Goal: Task Accomplishment & Management: Manage account settings

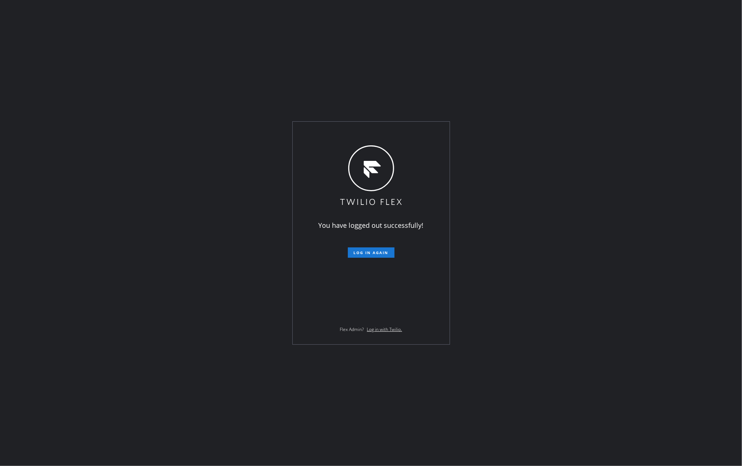
click at [175, 217] on div "You have logged out successfully! Log in again Flex Admin? Log in with Twilio." at bounding box center [371, 233] width 742 height 466
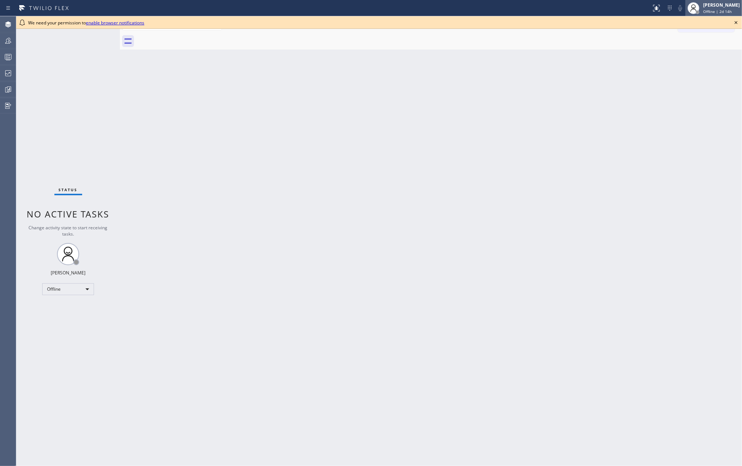
click at [716, 9] on span "Offline | 2d 14h" at bounding box center [717, 11] width 28 height 5
click at [690, 47] on button "Unavailable" at bounding box center [705, 49] width 74 height 10
click at [735, 23] on icon at bounding box center [735, 22] width 9 height 9
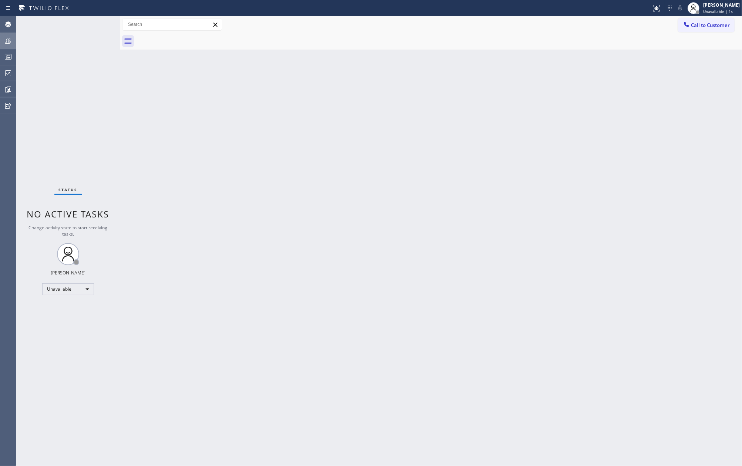
click at [7, 40] on icon at bounding box center [8, 40] width 9 height 9
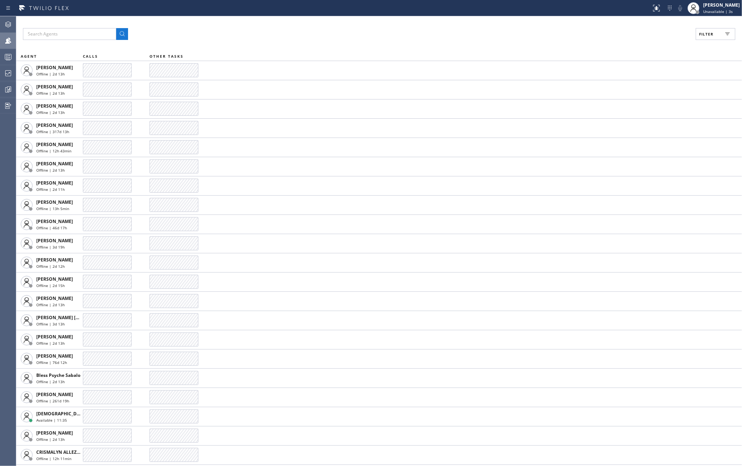
click at [700, 33] on span "Filter" at bounding box center [706, 33] width 14 height 5
click at [634, 86] on input "Available" at bounding box center [634, 87] width 9 height 9
checkbox input "true"
click at [633, 111] on input "Break" at bounding box center [634, 111] width 9 height 9
checkbox input "true"
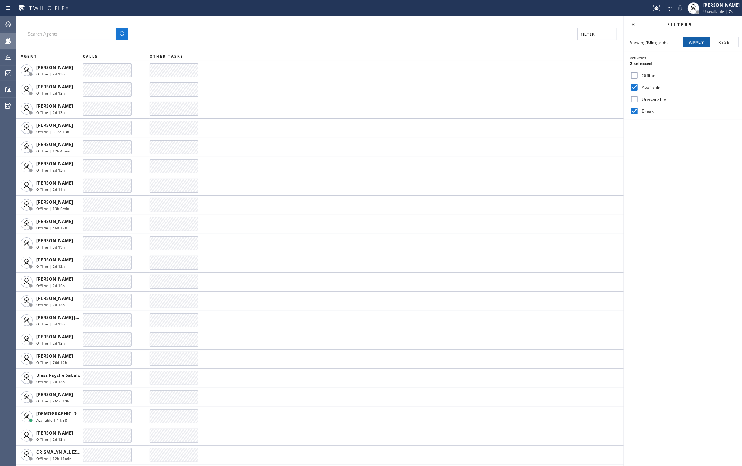
click at [694, 40] on span "Apply" at bounding box center [696, 42] width 15 height 5
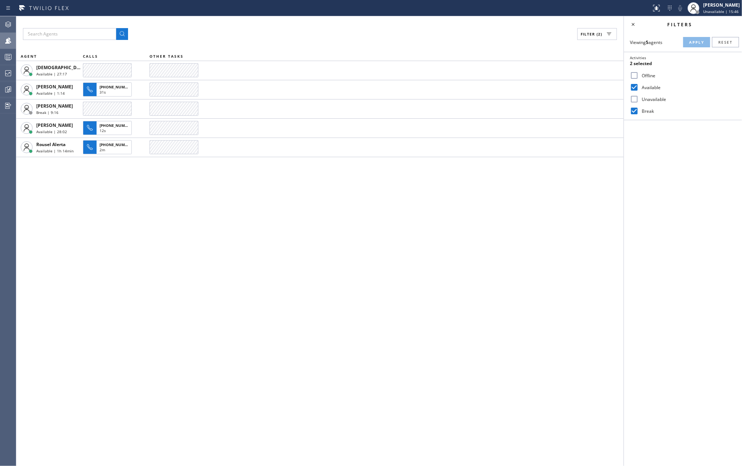
click at [206, 242] on div "Filter (2) AGENT CALLS OTHER TASKS Christian Cinco Available | 27:17 Esmael Jar…" at bounding box center [319, 241] width 607 height 450
click at [634, 24] on icon at bounding box center [632, 24] width 9 height 9
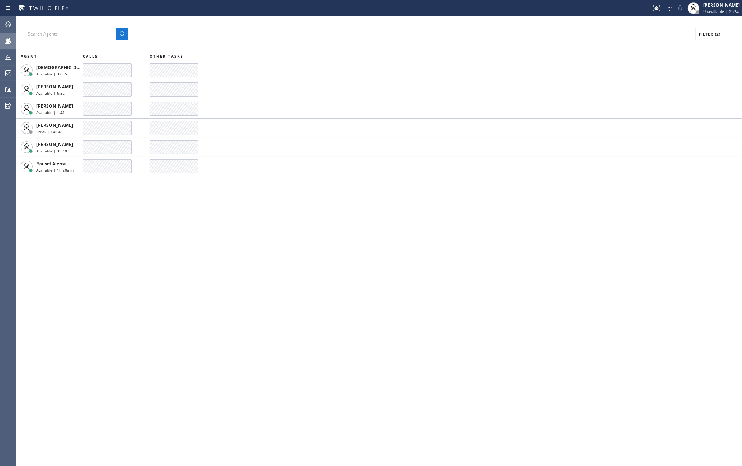
click at [166, 212] on div "Filter (2) AGENT CALLS OTHER TASKS Christian Cinco Available | 32:55 Esmael Jar…" at bounding box center [378, 241] width 725 height 450
click at [5, 55] on icon at bounding box center [8, 57] width 9 height 9
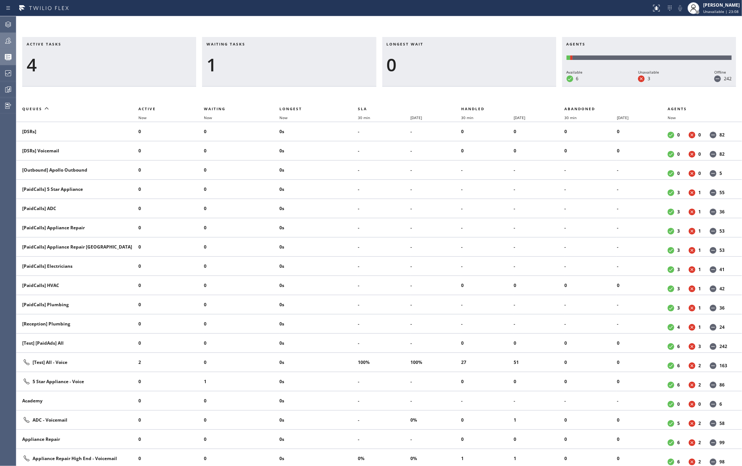
drag, startPoint x: 345, startPoint y: 27, endPoint x: 452, endPoint y: 43, distance: 108.2
click at [345, 27] on div "Active tasks 4 Waiting tasks 1 Longest wait 0 Agents Available 6 Unavailable 3 …" at bounding box center [378, 241] width 725 height 450
click at [13, 39] on div at bounding box center [8, 40] width 16 height 9
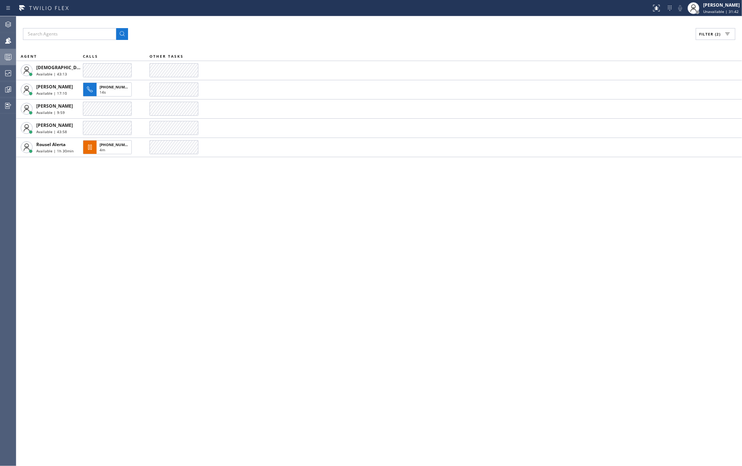
click at [450, 318] on div "Filter (2) AGENT CALLS OTHER TASKS Christian Cinco Available | 43:13 Esmael Jar…" at bounding box center [378, 241] width 725 height 450
click at [330, 209] on div "Filter (2) AGENT CALLS OTHER TASKS Christian Cinco Available | 1h 3min Esmael J…" at bounding box center [378, 241] width 725 height 450
click at [9, 50] on div at bounding box center [8, 57] width 16 height 15
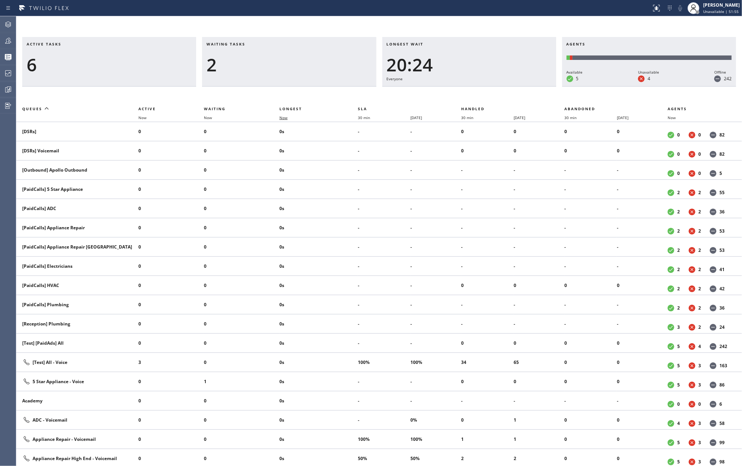
click at [287, 117] on span "Now" at bounding box center [283, 117] width 8 height 5
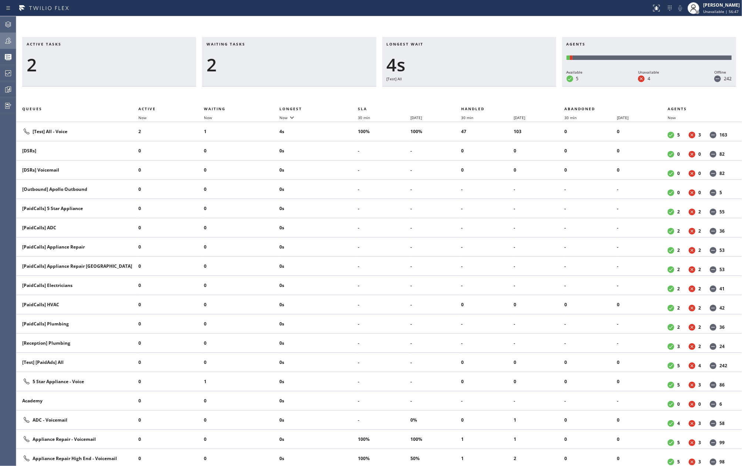
click at [11, 41] on icon at bounding box center [8, 40] width 9 height 9
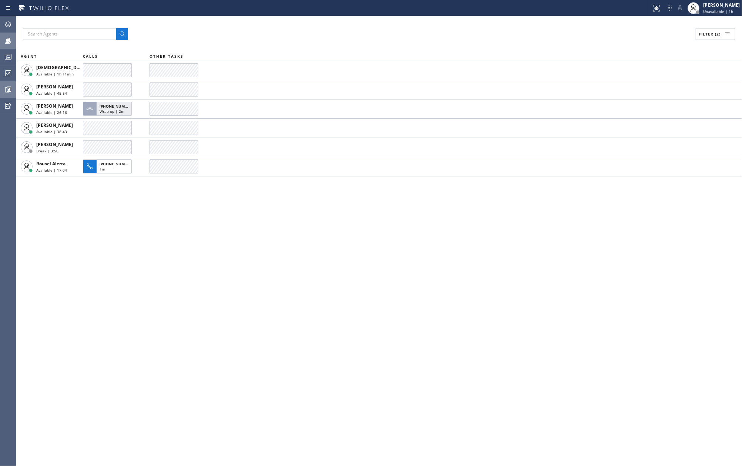
click at [11, 88] on icon at bounding box center [8, 89] width 9 height 9
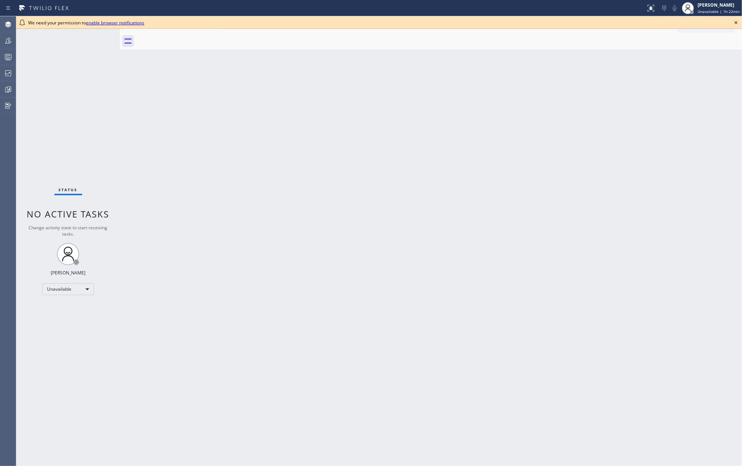
click at [734, 22] on icon at bounding box center [735, 22] width 9 height 9
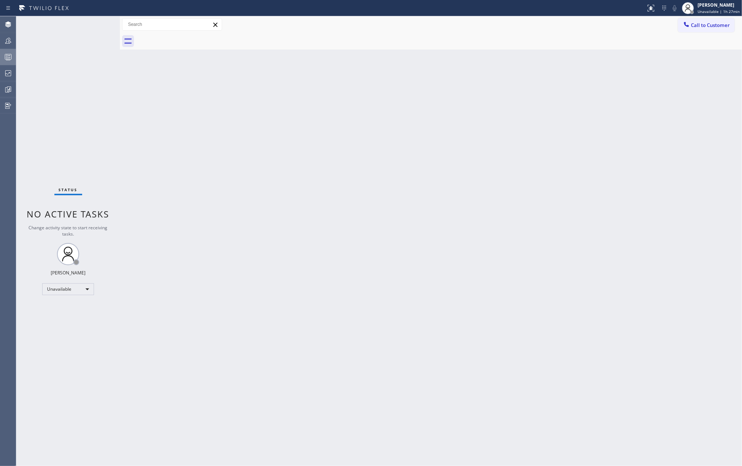
click at [5, 57] on icon at bounding box center [8, 57] width 9 height 9
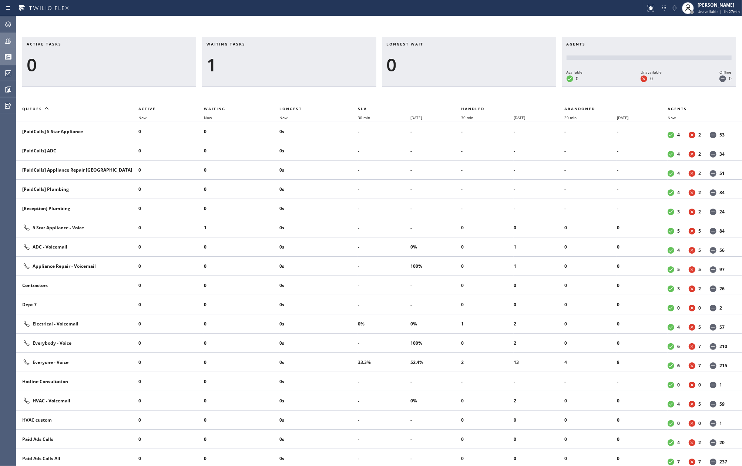
click at [7, 41] on icon at bounding box center [8, 40] width 9 height 9
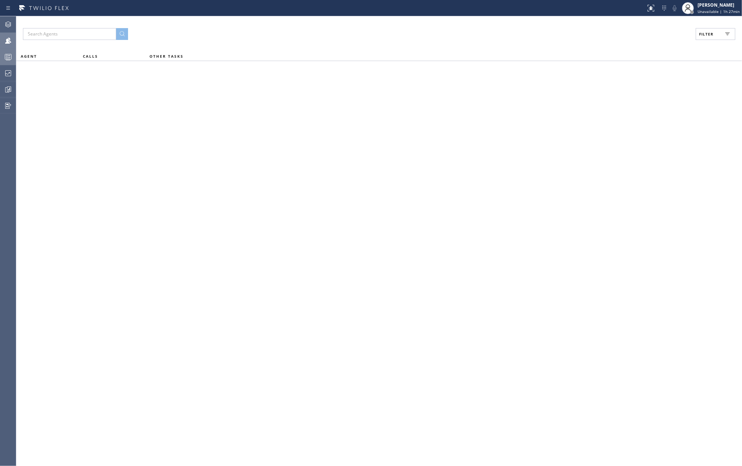
click at [708, 33] on span "Filter" at bounding box center [706, 33] width 14 height 5
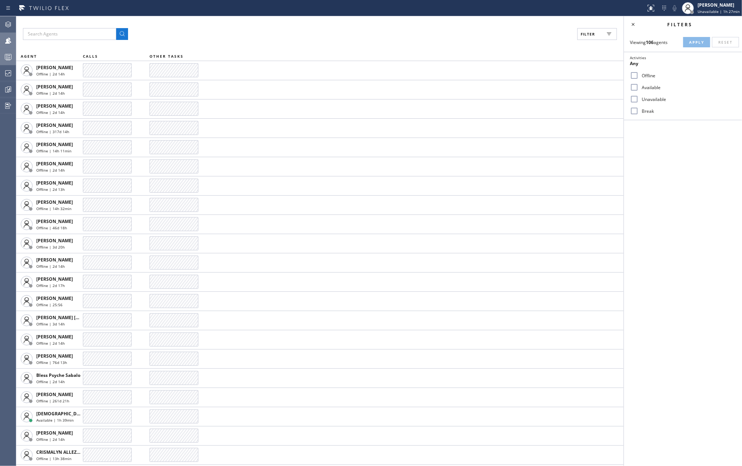
click at [631, 88] on input "Available" at bounding box center [634, 87] width 9 height 9
checkbox input "true"
click at [632, 109] on input "Break" at bounding box center [634, 111] width 9 height 9
checkbox input "true"
click at [698, 40] on span "Apply" at bounding box center [696, 42] width 15 height 5
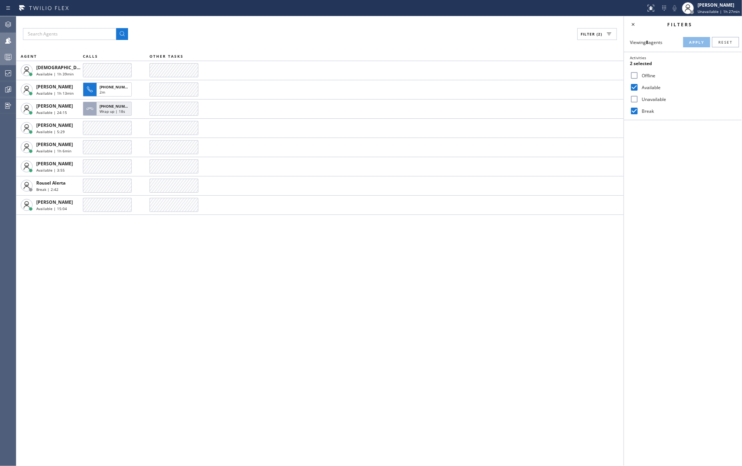
click at [7, 55] on icon at bounding box center [8, 57] width 9 height 9
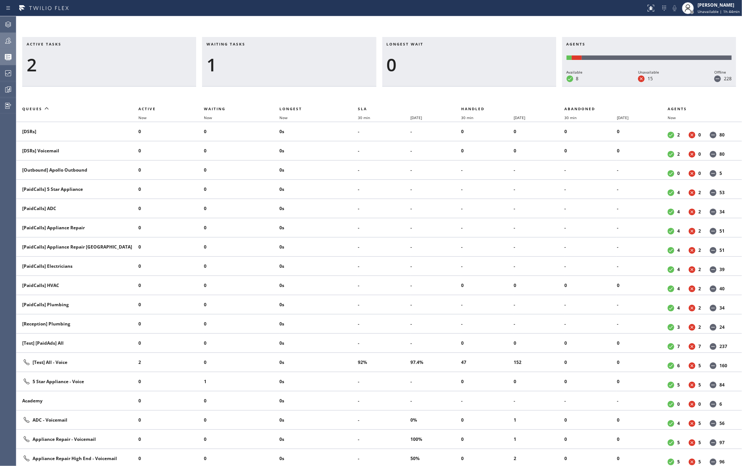
click at [5, 43] on icon at bounding box center [8, 41] width 6 height 6
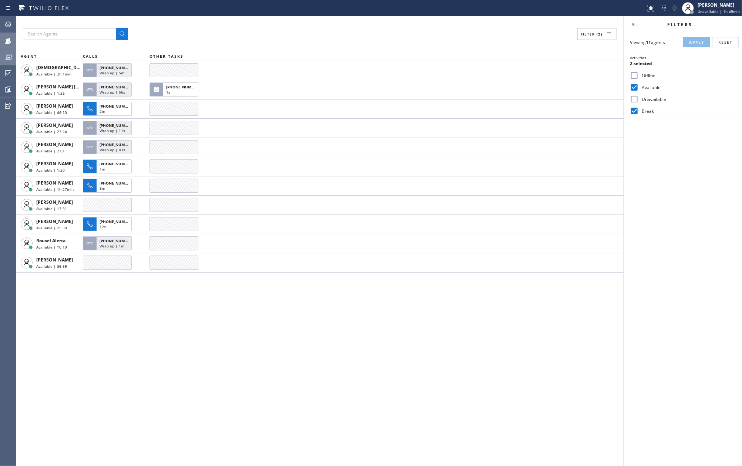
click at [12, 55] on icon at bounding box center [8, 57] width 9 height 9
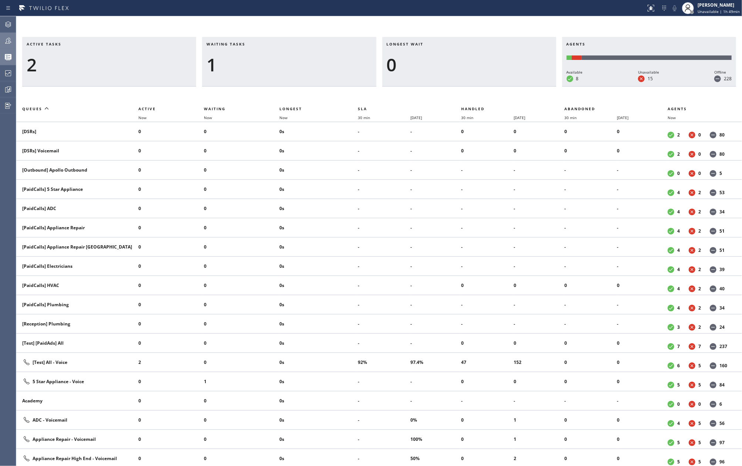
click at [215, 23] on div "Active tasks 2 Waiting tasks 1 Longest wait 0 Agents Available 8 Unavailable 15…" at bounding box center [378, 241] width 725 height 450
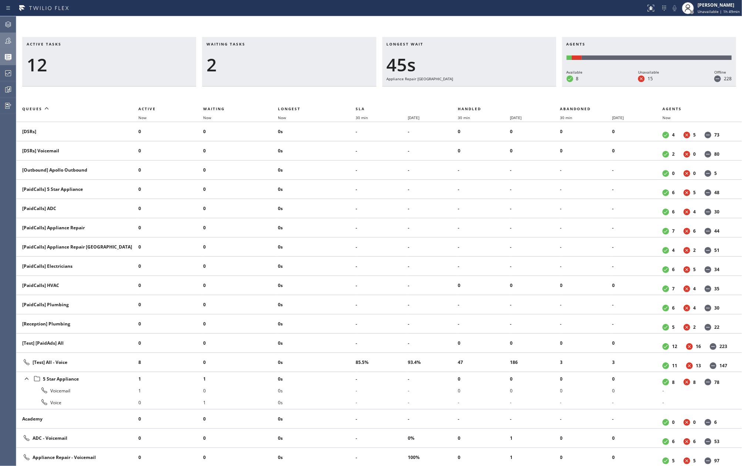
click at [67, 23] on div "Active tasks 12 Waiting tasks 2 Longest wait 45s Appliance Repair High End Agen…" at bounding box center [378, 241] width 725 height 450
click at [285, 118] on span "Now" at bounding box center [282, 117] width 8 height 5
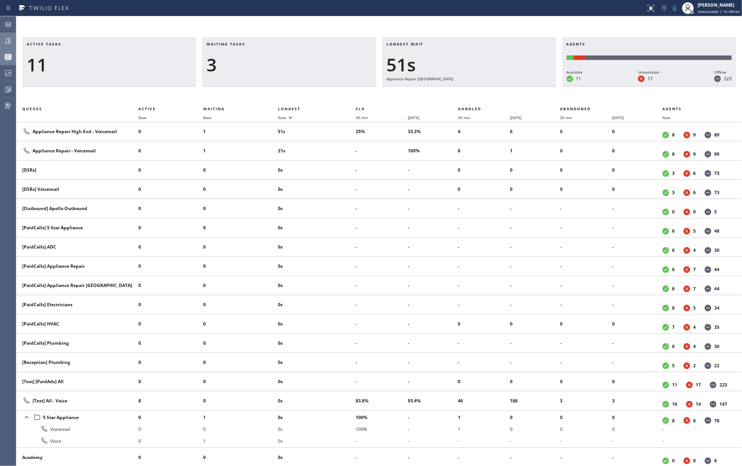
click at [7, 40] on icon at bounding box center [8, 40] width 9 height 9
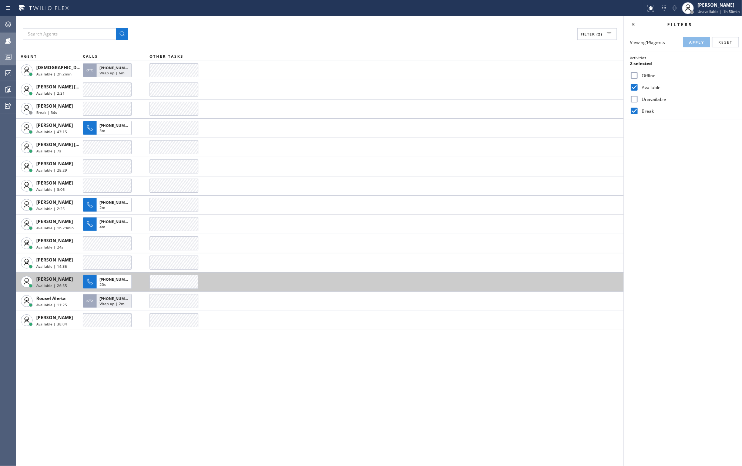
drag, startPoint x: 195, startPoint y: 354, endPoint x: 172, endPoint y: 290, distance: 68.0
click at [195, 354] on div "Filter (2) AGENT CALLS OTHER TASKS Christian Cinco Available | 2h 2min +1213944…" at bounding box center [319, 241] width 607 height 450
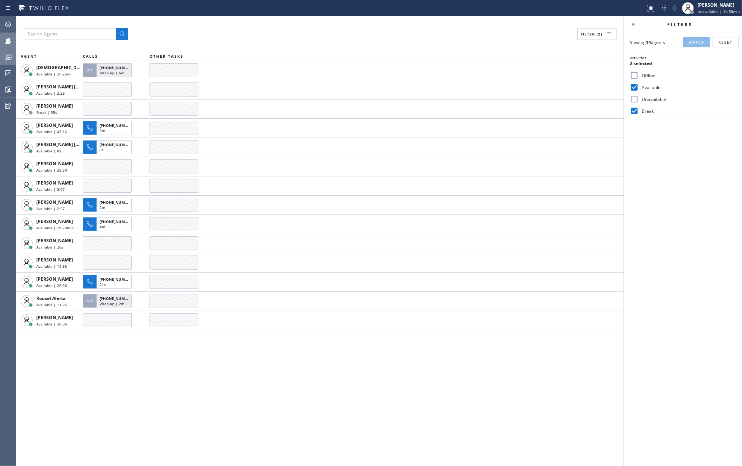
click at [11, 57] on icon at bounding box center [8, 57] width 9 height 9
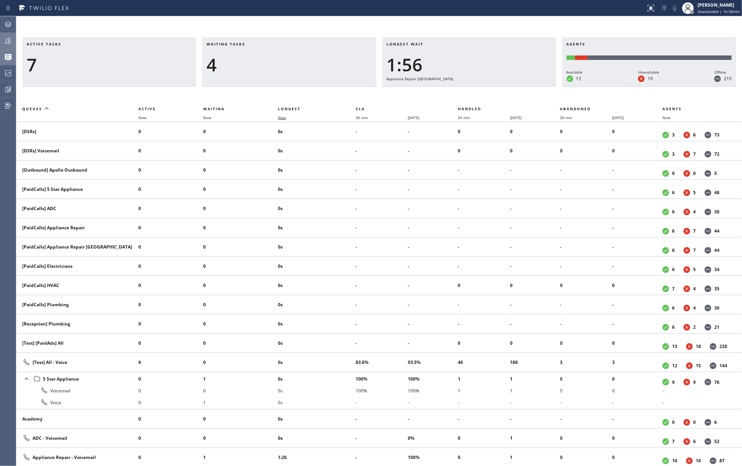
click at [283, 118] on span "Now" at bounding box center [282, 117] width 8 height 5
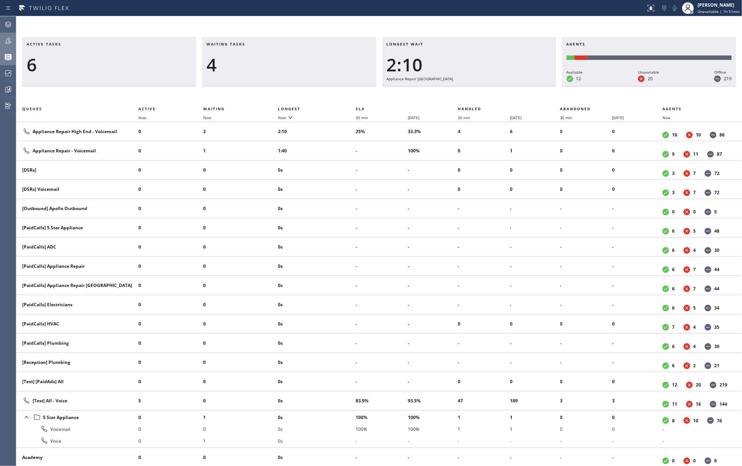
click at [6, 40] on icon at bounding box center [8, 41] width 6 height 6
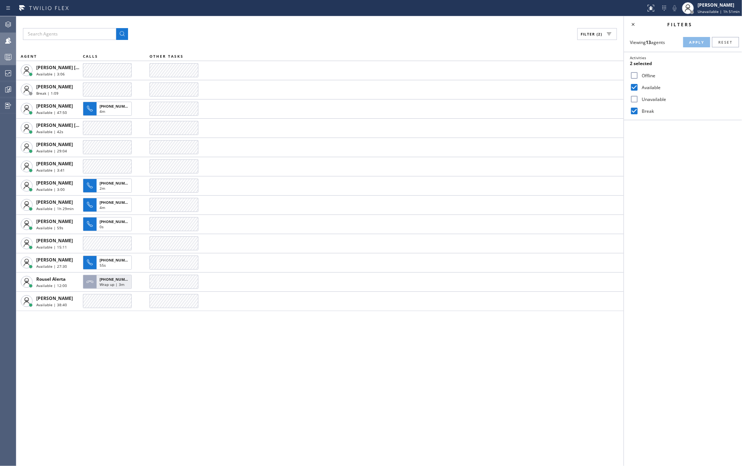
click at [5, 54] on icon at bounding box center [8, 57] width 9 height 9
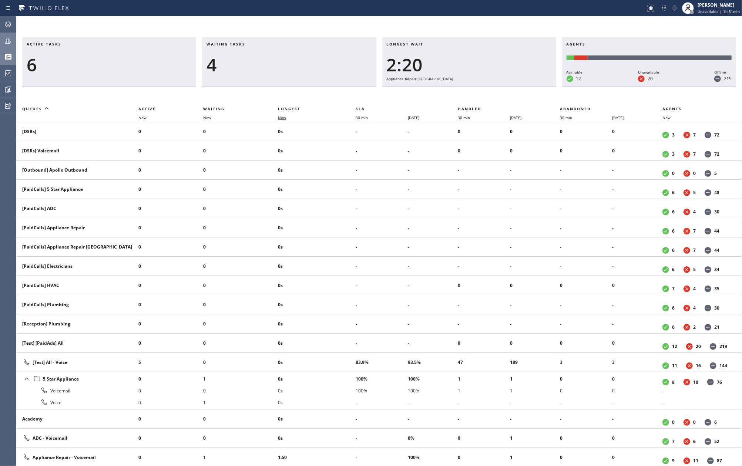
click at [281, 118] on span "Now" at bounding box center [282, 117] width 8 height 5
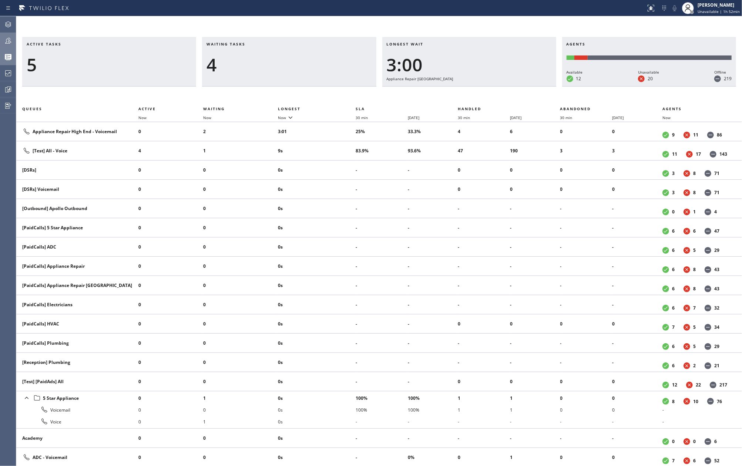
click at [11, 41] on icon at bounding box center [8, 40] width 9 height 9
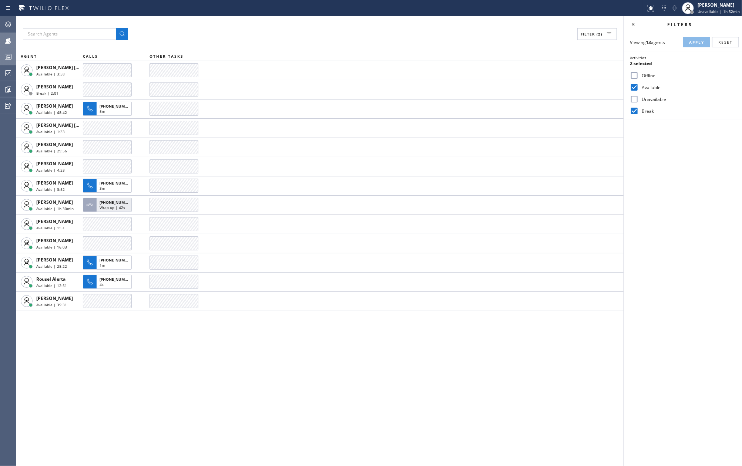
click at [5, 57] on icon at bounding box center [8, 57] width 9 height 9
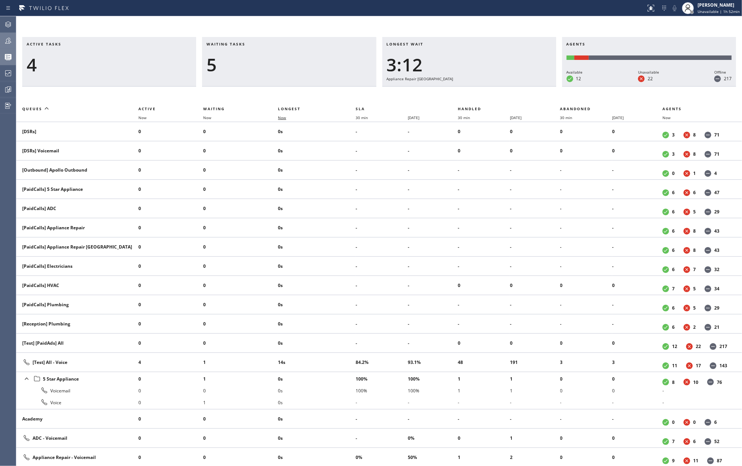
click at [282, 117] on span "Now" at bounding box center [282, 117] width 8 height 5
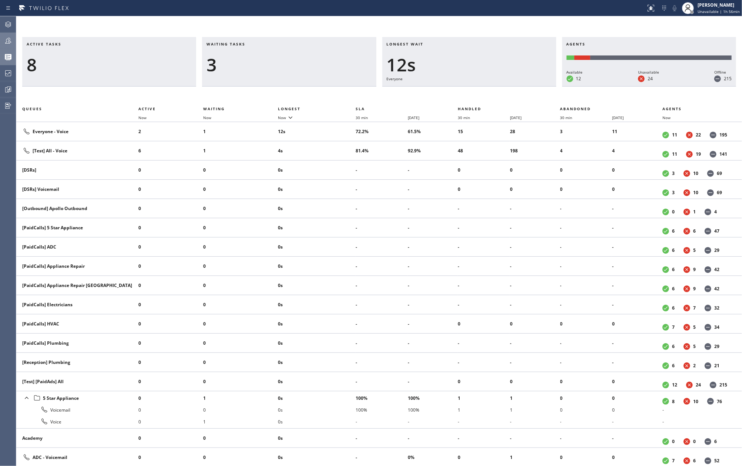
click at [7, 40] on icon at bounding box center [8, 40] width 9 height 9
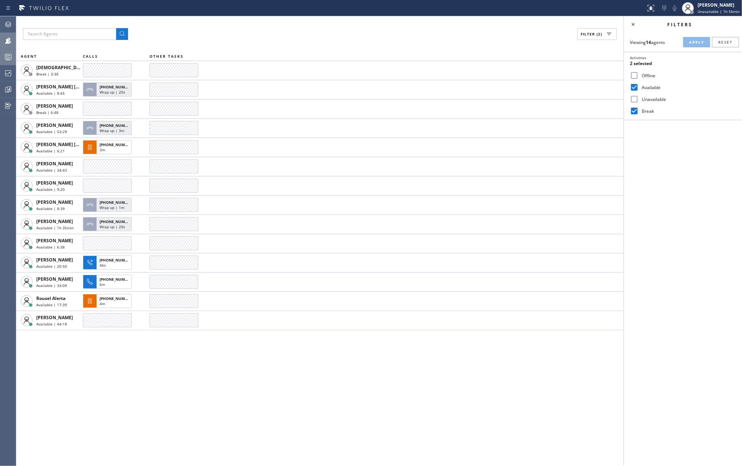
click at [5, 58] on icon at bounding box center [8, 57] width 9 height 9
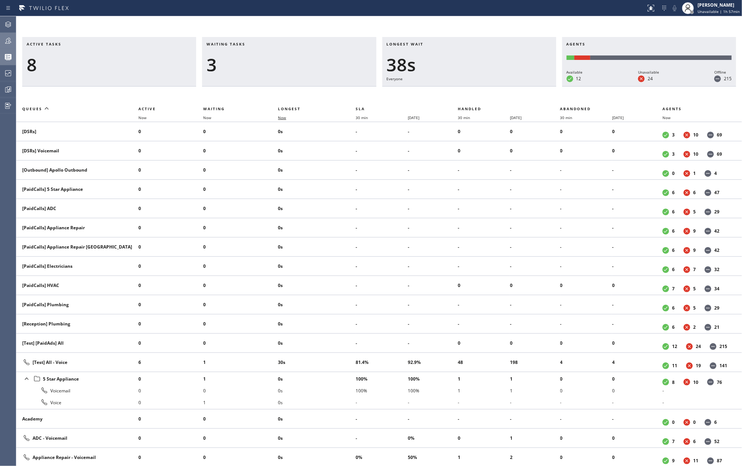
click at [280, 116] on span "Now" at bounding box center [282, 117] width 8 height 5
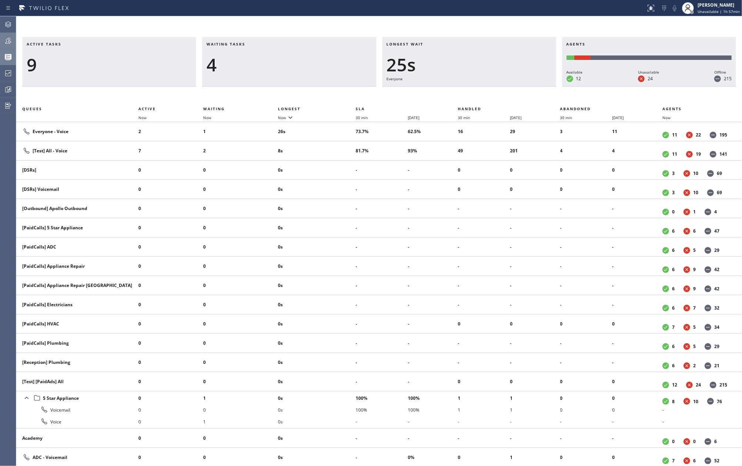
click at [7, 40] on icon at bounding box center [8, 40] width 9 height 9
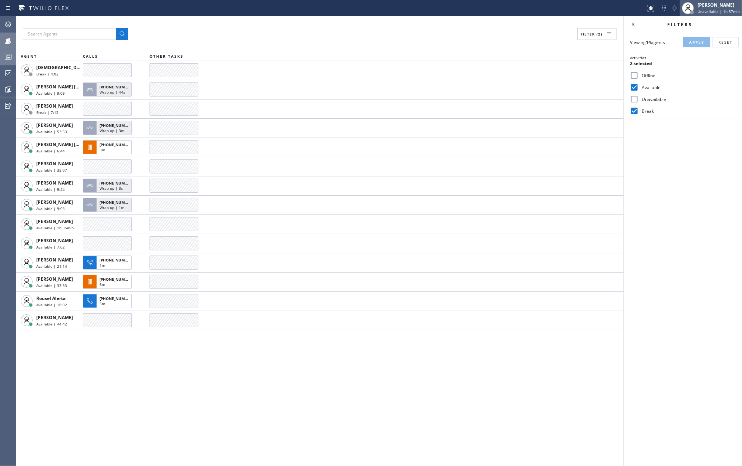
click at [720, 3] on div "[PERSON_NAME]" at bounding box center [718, 5] width 42 height 6
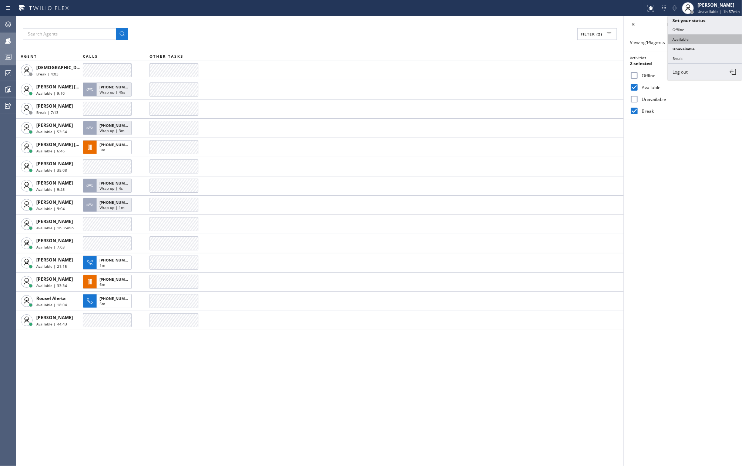
click at [696, 36] on button "Available" at bounding box center [705, 39] width 74 height 10
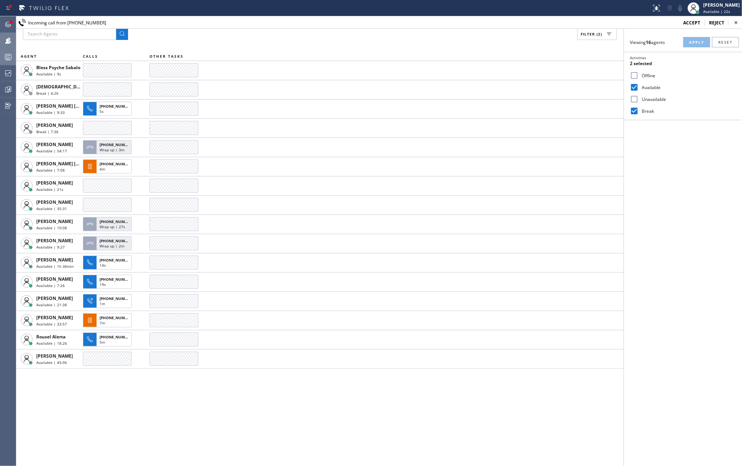
drag, startPoint x: 7, startPoint y: 23, endPoint x: 144, endPoint y: 77, distance: 147.8
click at [7, 23] on icon at bounding box center [8, 24] width 9 height 9
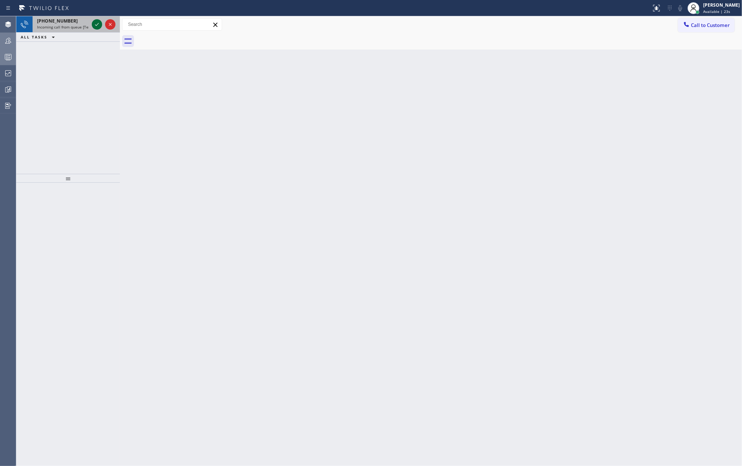
click at [95, 25] on icon at bounding box center [97, 24] width 4 height 3
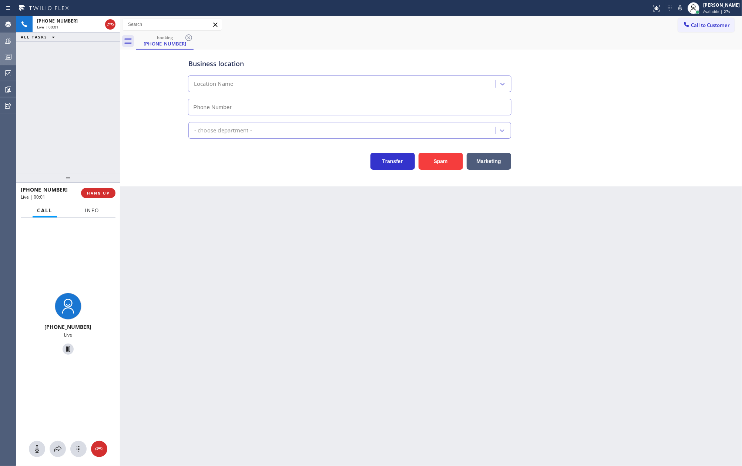
click at [97, 206] on button "Info" at bounding box center [91, 210] width 23 height 14
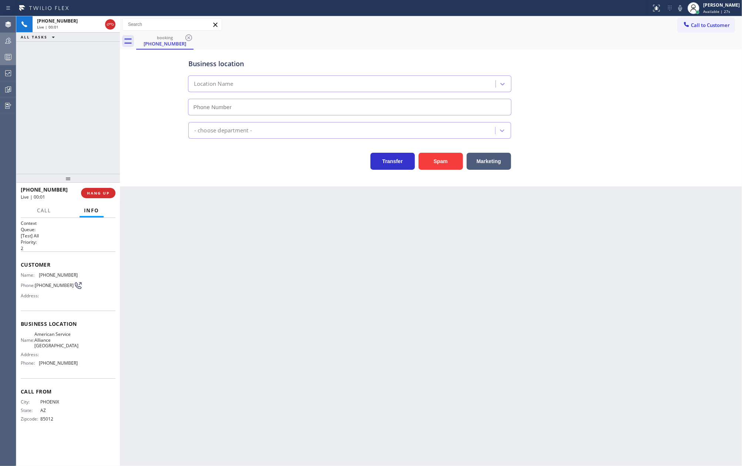
type input "(480) 588-0200"
click at [435, 163] on button "Spam" at bounding box center [440, 161] width 44 height 17
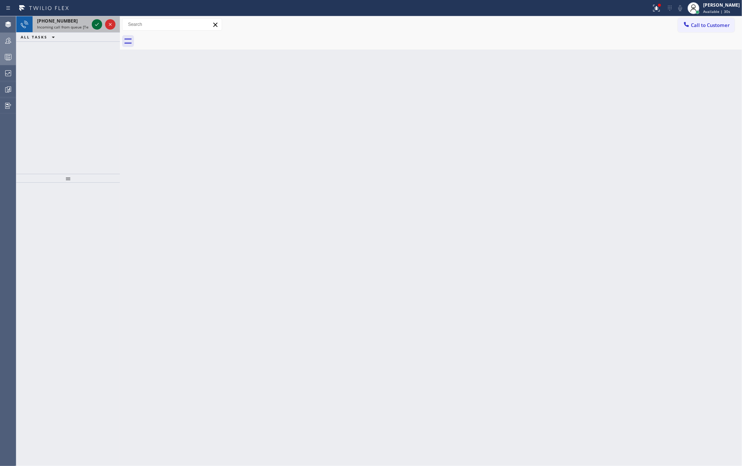
click at [95, 24] on icon at bounding box center [96, 24] width 9 height 9
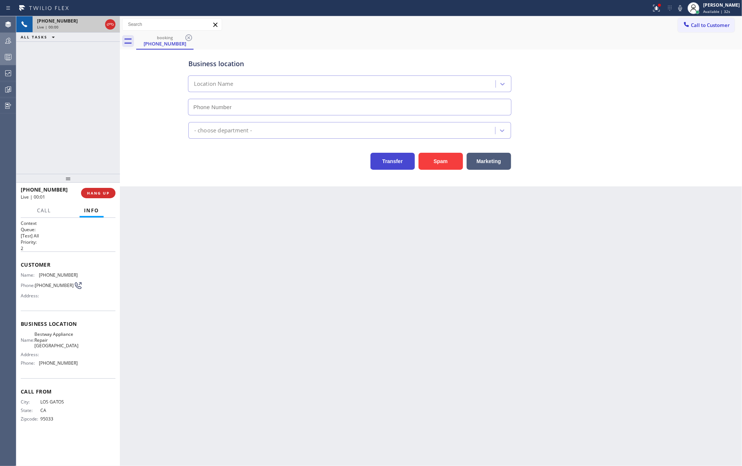
type input "(408) 722-3335"
click at [442, 163] on button "Spam" at bounding box center [440, 161] width 44 height 17
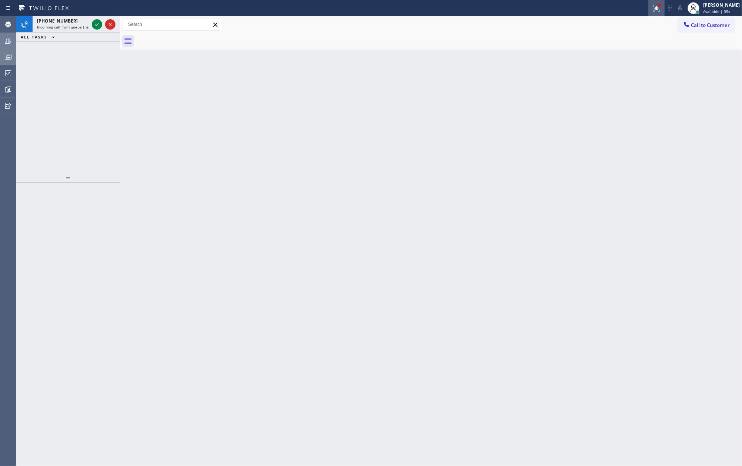
click at [657, 8] on icon at bounding box center [655, 7] width 4 height 5
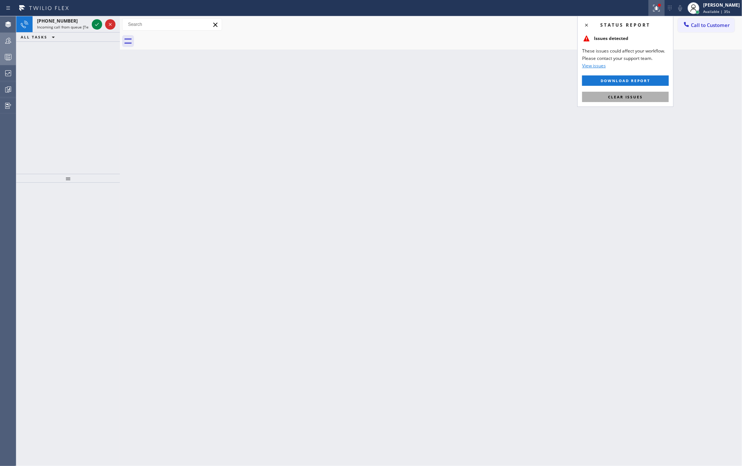
drag, startPoint x: 635, startPoint y: 98, endPoint x: 196, endPoint y: 35, distance: 443.6
click at [635, 98] on span "Clear issues" at bounding box center [625, 96] width 35 height 5
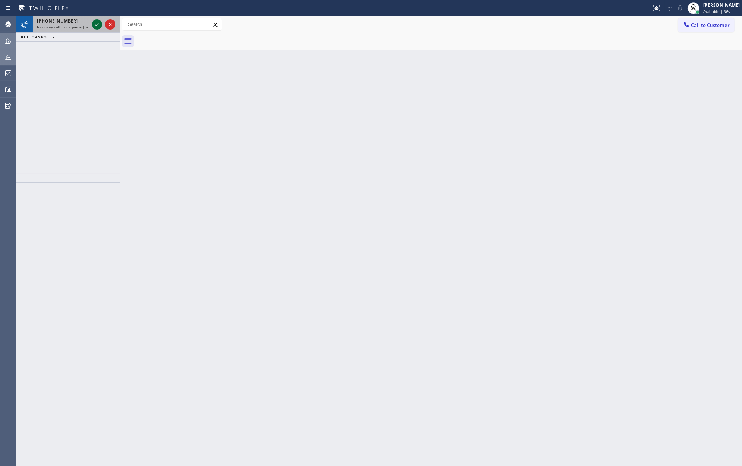
click at [97, 23] on icon at bounding box center [96, 24] width 9 height 9
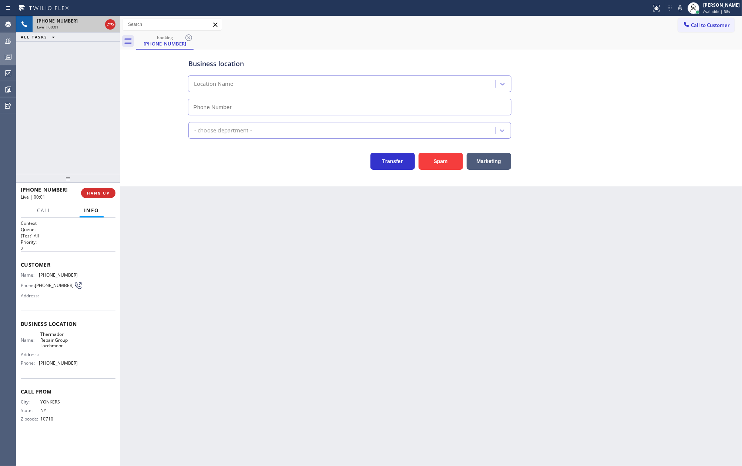
type input "(914) 685-6577"
click at [445, 162] on button "Spam" at bounding box center [440, 161] width 44 height 17
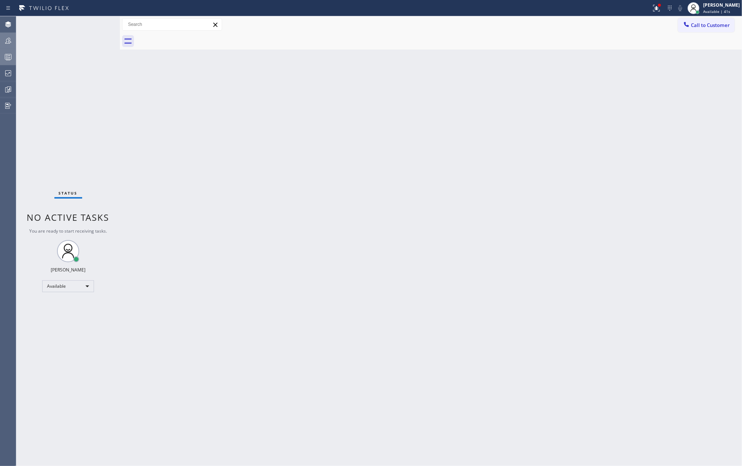
click at [94, 81] on div "Status No active tasks You are ready to start receiving tasks. Jovelle Tadle Av…" at bounding box center [68, 241] width 104 height 450
click at [661, 9] on icon at bounding box center [656, 8] width 9 height 9
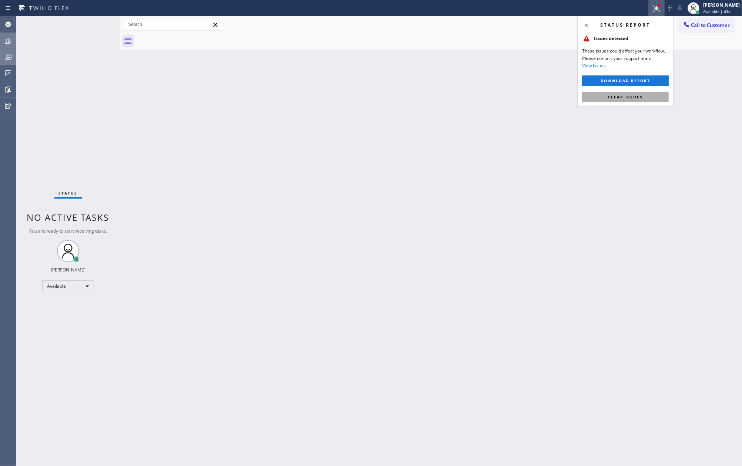
click at [631, 99] on span "Clear issues" at bounding box center [625, 96] width 35 height 5
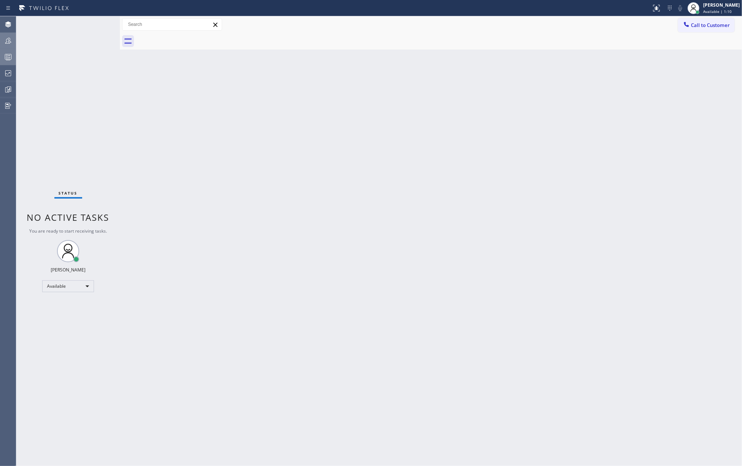
click at [5, 55] on icon at bounding box center [8, 57] width 9 height 9
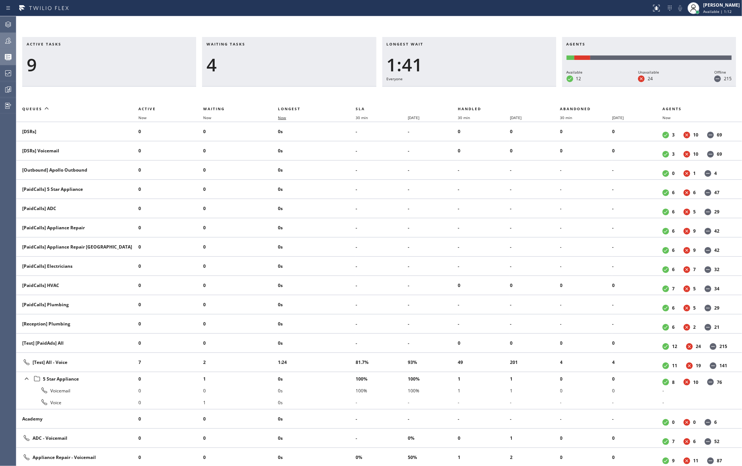
click at [283, 115] on span "Now" at bounding box center [282, 117] width 8 height 5
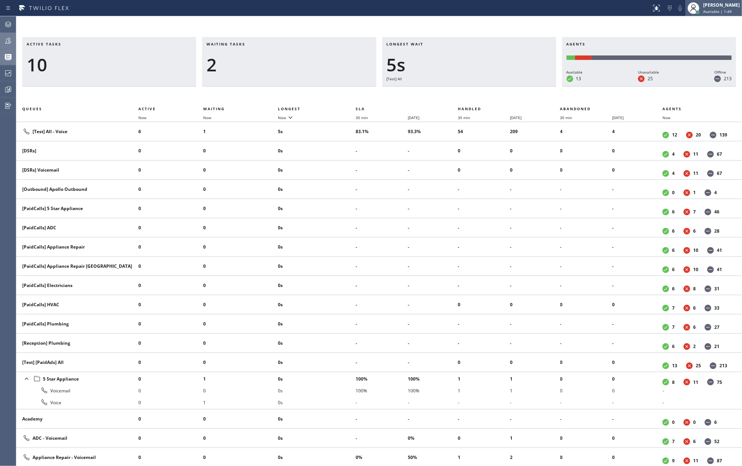
click at [701, 13] on div at bounding box center [693, 8] width 16 height 16
click at [694, 45] on button "Unavailable" at bounding box center [705, 49] width 74 height 10
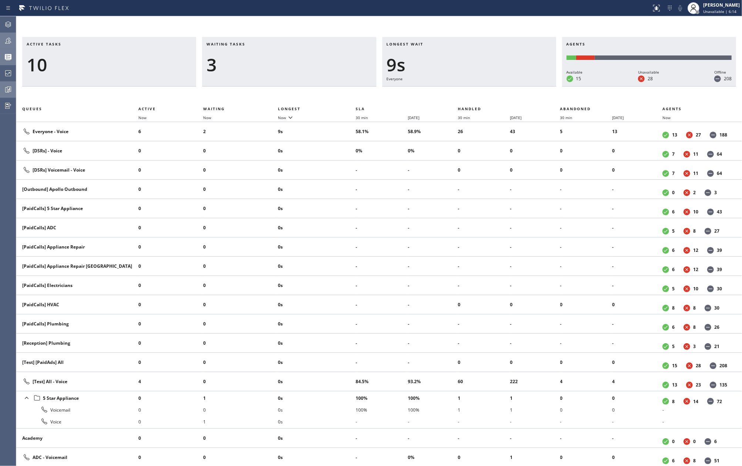
click at [8, 88] on icon at bounding box center [8, 89] width 9 height 9
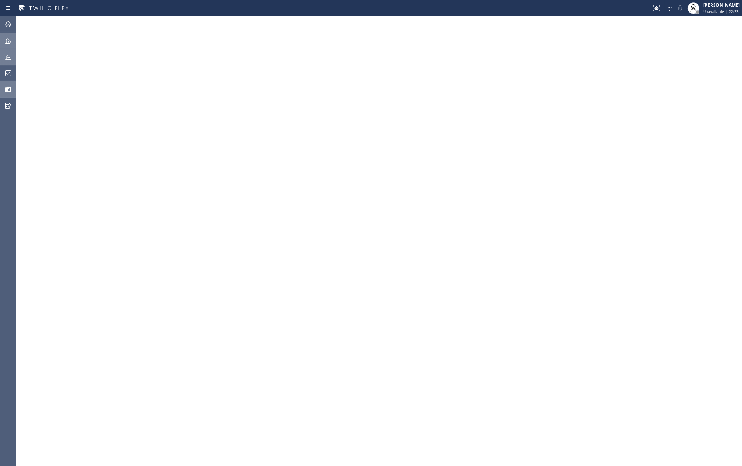
click at [8, 57] on icon at bounding box center [8, 57] width 9 height 9
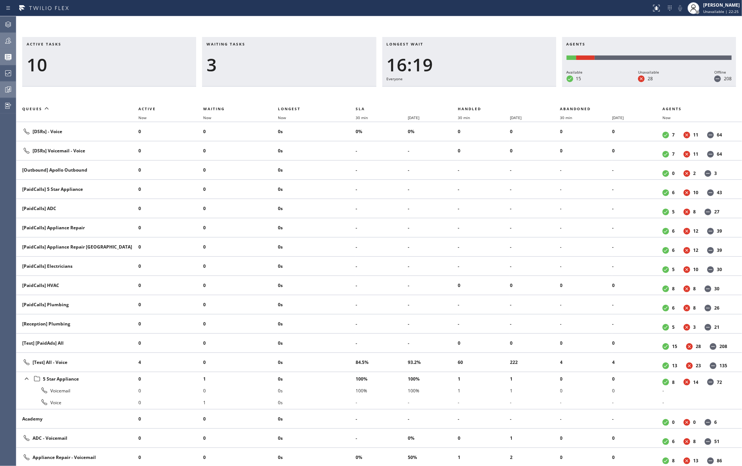
click at [281, 114] on th "Now" at bounding box center [317, 117] width 78 height 9
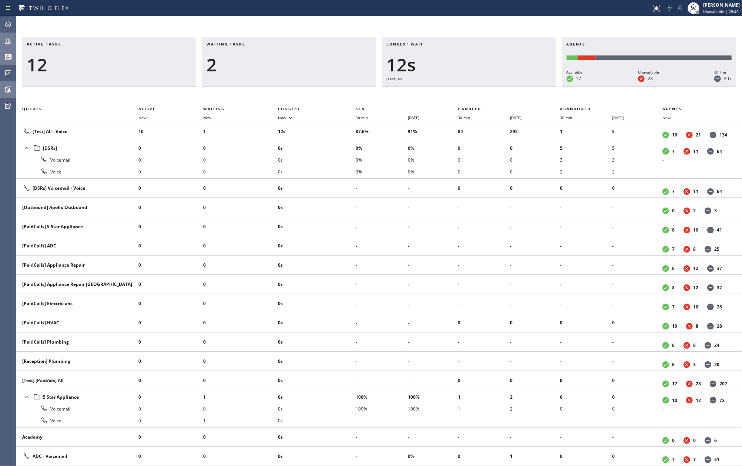
click at [8, 39] on icon at bounding box center [8, 40] width 9 height 9
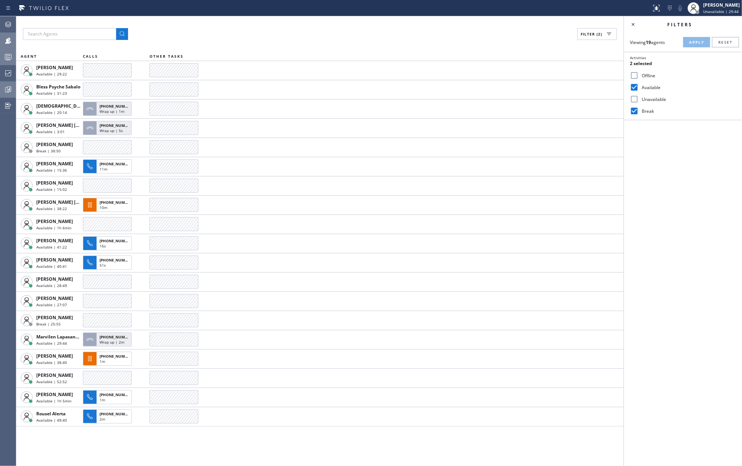
click at [634, 94] on div "Unavailable" at bounding box center [683, 99] width 118 height 12
click at [635, 100] on input "Unavailable" at bounding box center [634, 99] width 9 height 9
checkbox input "true"
click at [693, 40] on span "Apply" at bounding box center [696, 42] width 15 height 5
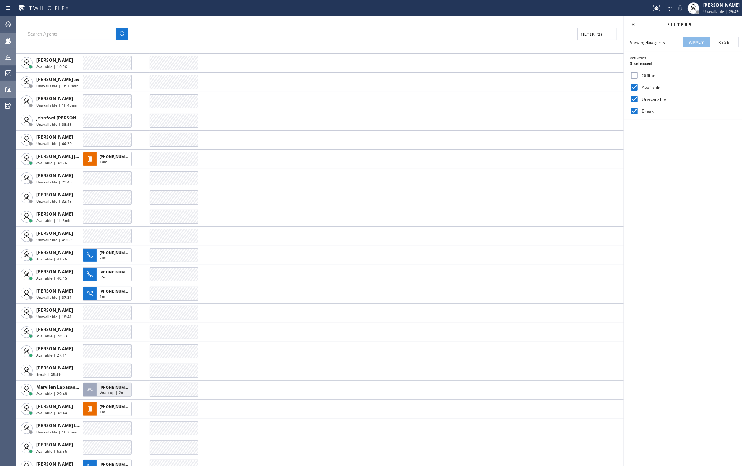
scroll to position [461, 0]
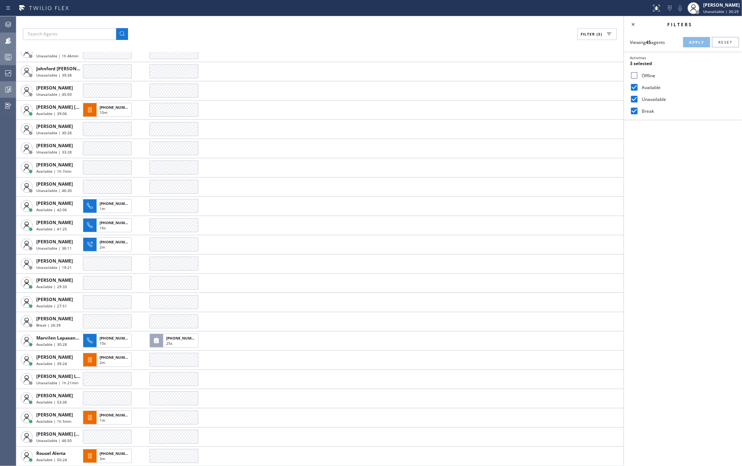
click at [482, 27] on div "Filter (3) AGENT CALLS OTHER TASKS Abe Collarte Unavailable | 31:07 Adam Alrama…" at bounding box center [319, 241] width 607 height 450
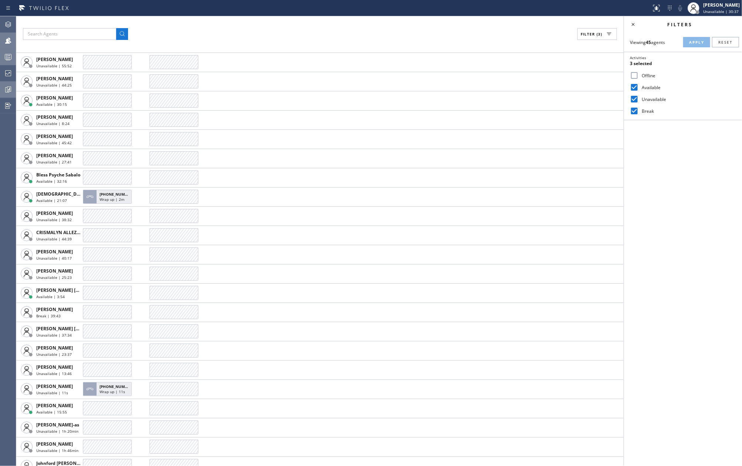
scroll to position [0, 0]
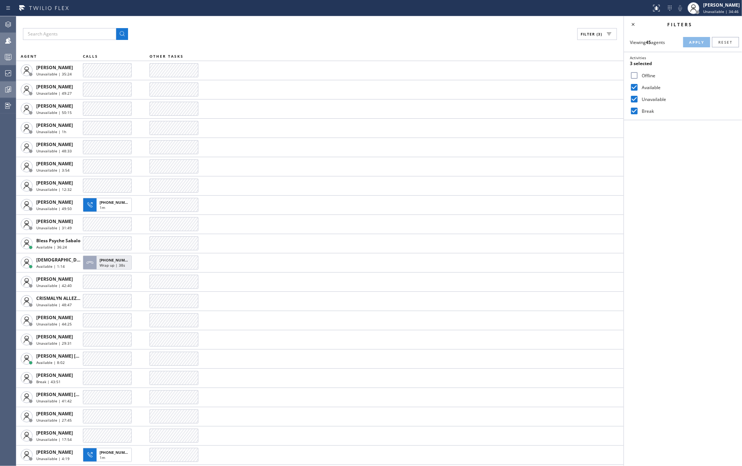
click at [5, 57] on icon at bounding box center [8, 57] width 9 height 9
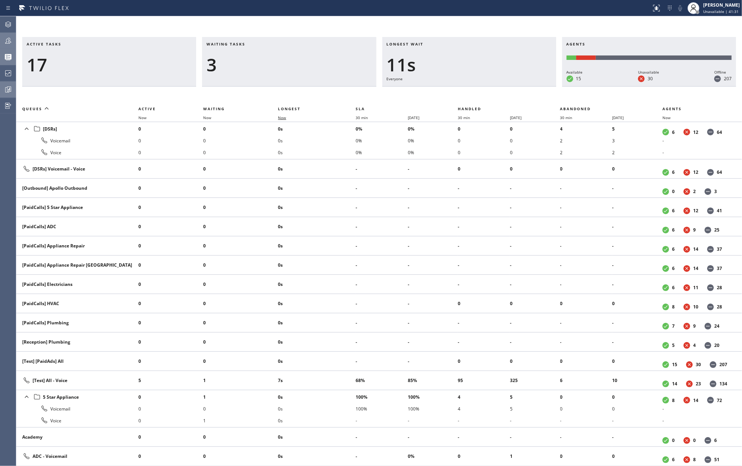
click at [289, 117] on span "Now" at bounding box center [286, 117] width 17 height 5
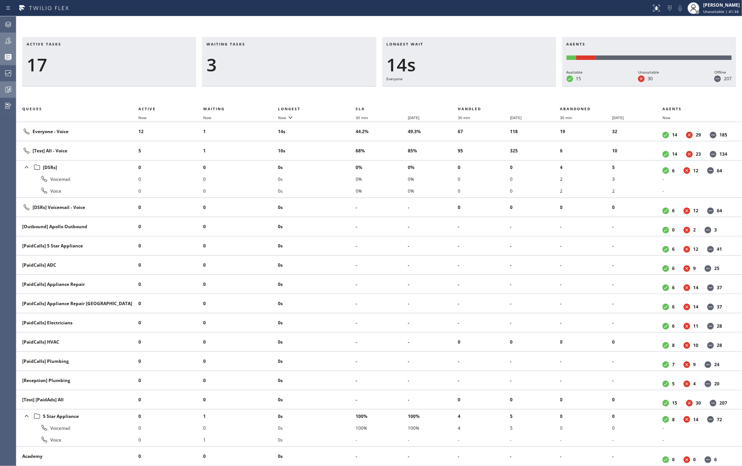
click at [120, 30] on div "Active tasks 17 Waiting tasks 3 Longest wait 14s Everyone Agents Available 15 U…" at bounding box center [378, 241] width 725 height 450
click at [708, 9] on span "Unavailable | 47:03" at bounding box center [721, 11] width 36 height 5
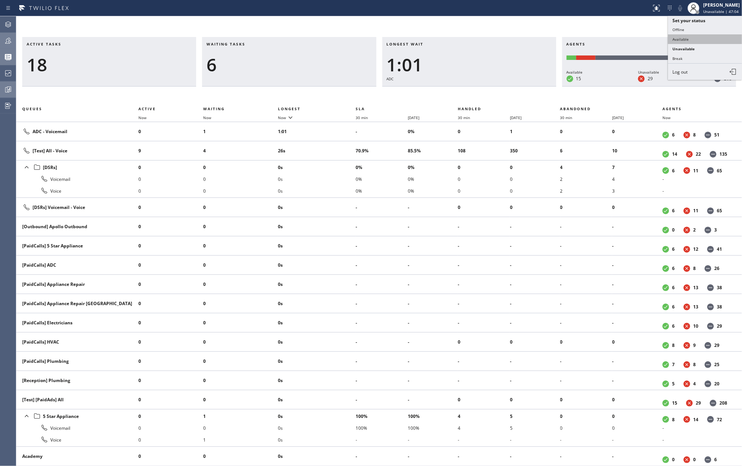
click at [684, 39] on button "Available" at bounding box center [705, 39] width 74 height 10
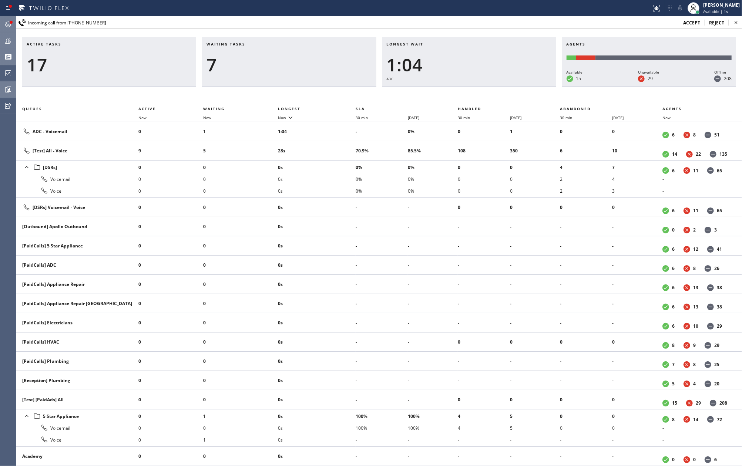
click at [10, 22] on div at bounding box center [11, 22] width 3 height 3
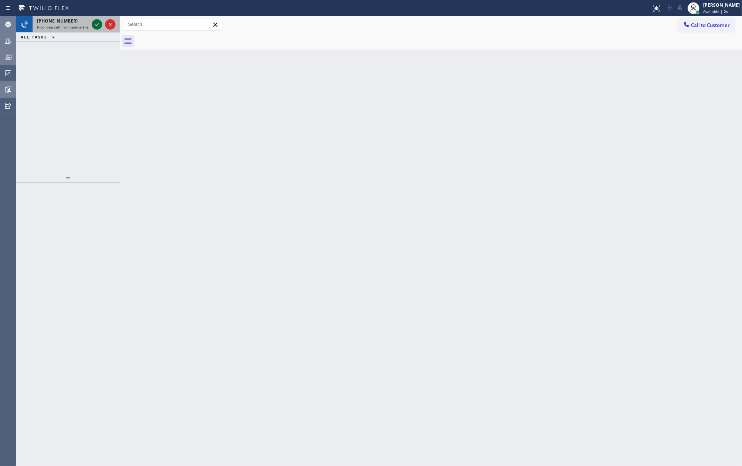
click at [95, 24] on icon at bounding box center [97, 24] width 4 height 3
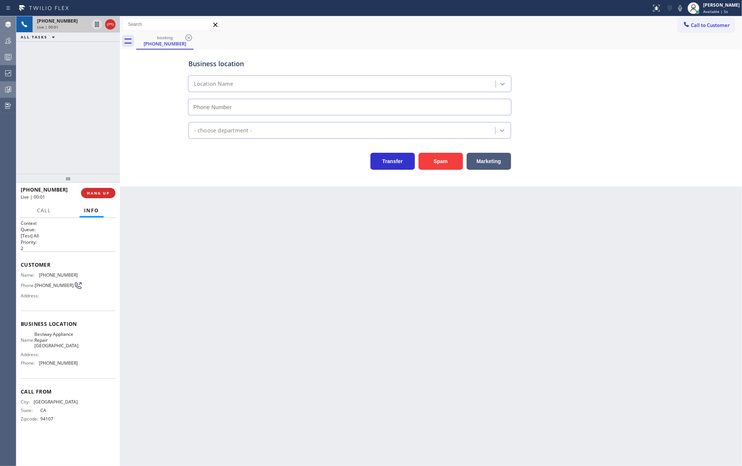
type input "(415) 754-7314"
click at [446, 161] on button "Spam" at bounding box center [440, 161] width 44 height 17
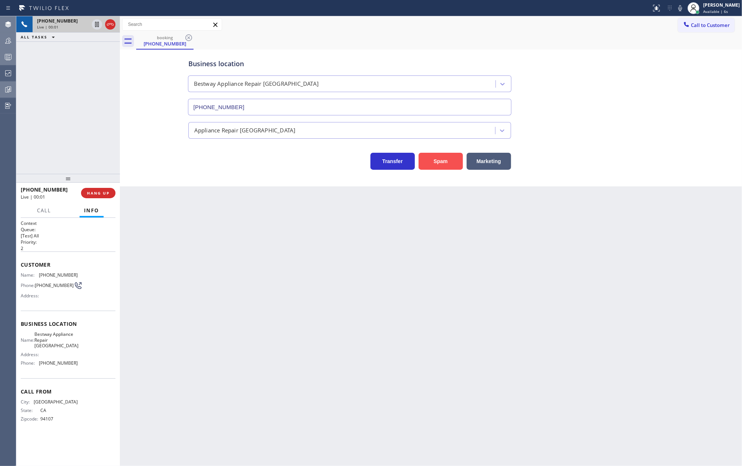
click at [446, 161] on button "Spam" at bounding box center [440, 161] width 44 height 17
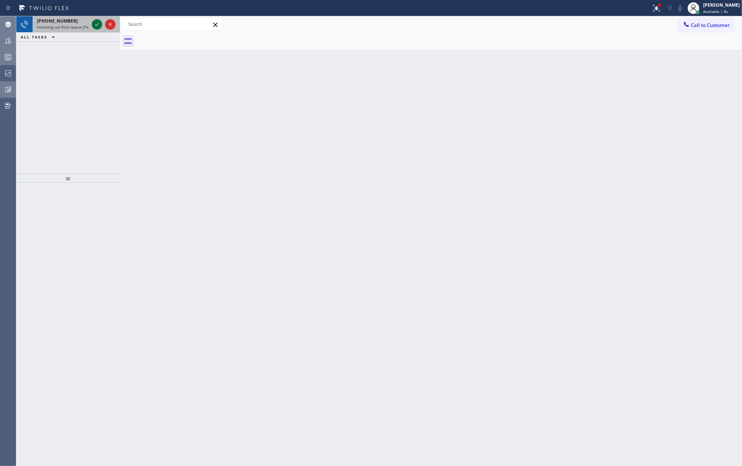
click at [94, 24] on icon at bounding box center [96, 24] width 9 height 9
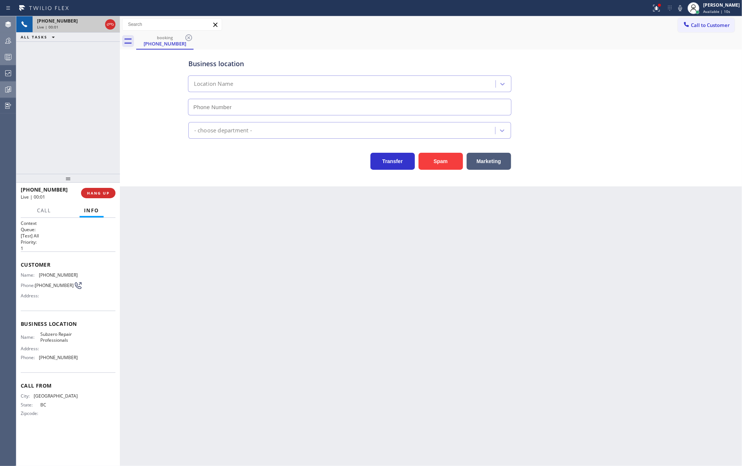
type input "(602) 691-7988"
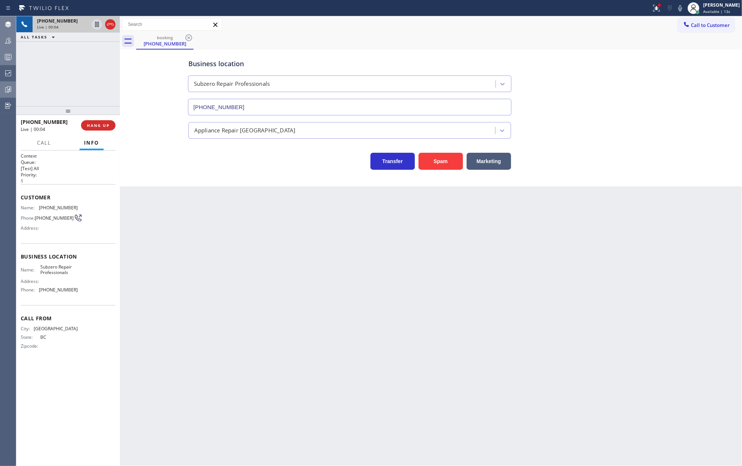
drag, startPoint x: 67, startPoint y: 175, endPoint x: 75, endPoint y: 102, distance: 73.3
click at [75, 103] on div "+16047909999 Live | 00:04 ALL TASKS ALL TASKS ACTIVE TASKS TASKS IN WRAP UP +16…" at bounding box center [68, 241] width 104 height 450
click at [660, 13] on button at bounding box center [656, 8] width 16 height 16
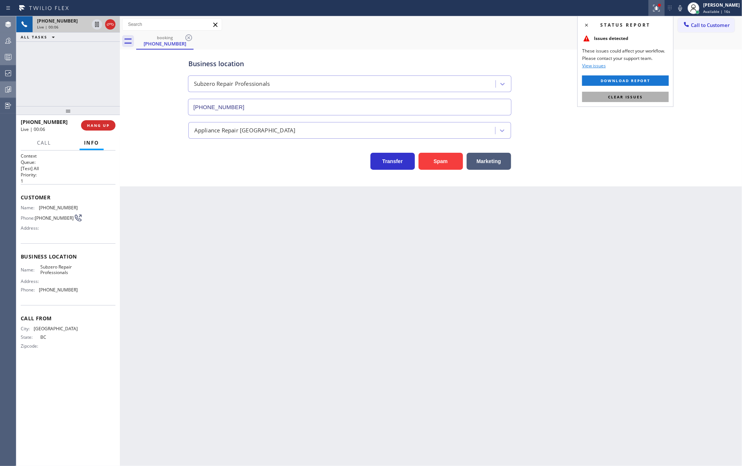
click at [629, 98] on span "Clear issues" at bounding box center [625, 96] width 35 height 5
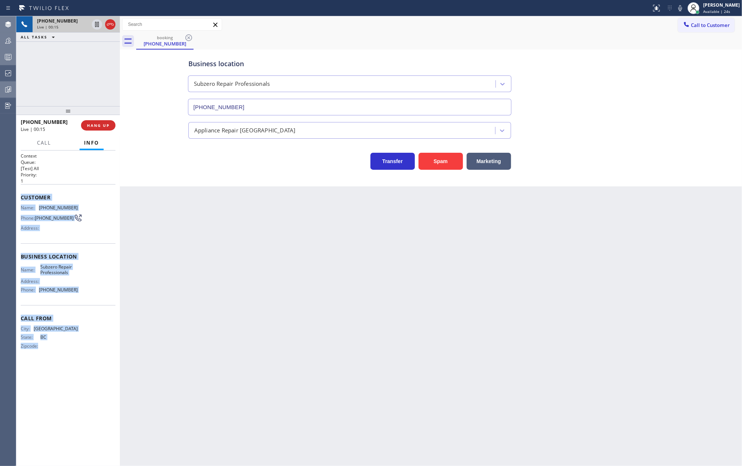
drag, startPoint x: 19, startPoint y: 197, endPoint x: 92, endPoint y: 353, distance: 171.4
click at [92, 353] on div "Context Queue: [Test] All Priority: 1 Customer Name: (604) 790-9999 Phone: (604…" at bounding box center [68, 309] width 104 height 316
copy div "Customer Name: (604) 790-9999 Phone: (604) 790-9999 Address: Business location …"
click at [97, 227] on div "Name: (604) 790-9999 Phone: (604) 790-9999 Address:" at bounding box center [68, 219] width 95 height 29
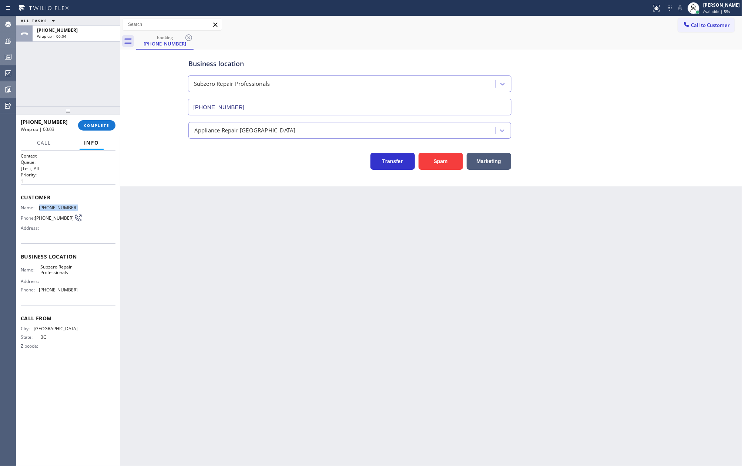
drag, startPoint x: 75, startPoint y: 206, endPoint x: 39, endPoint y: 211, distance: 36.6
click at [39, 210] on div "Name: (604) 790-9999" at bounding box center [49, 208] width 57 height 6
copy div "(604) 790-9999"
click at [721, 5] on div "[PERSON_NAME]" at bounding box center [721, 5] width 37 height 6
click at [691, 45] on button "Unavailable" at bounding box center [705, 49] width 74 height 10
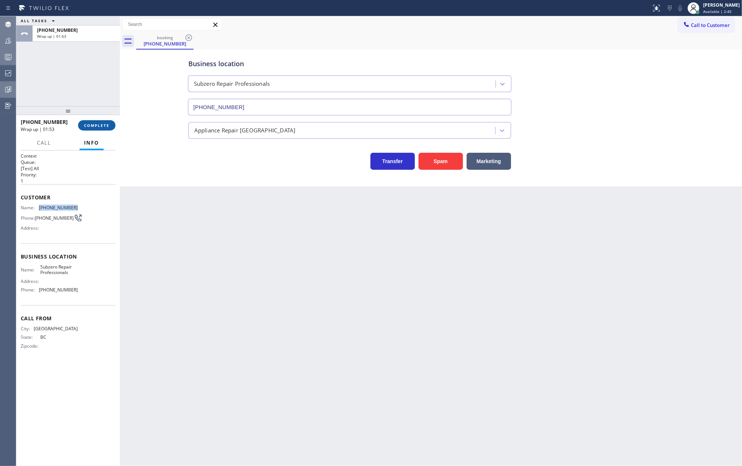
click at [92, 122] on button "COMPLETE" at bounding box center [96, 125] width 37 height 10
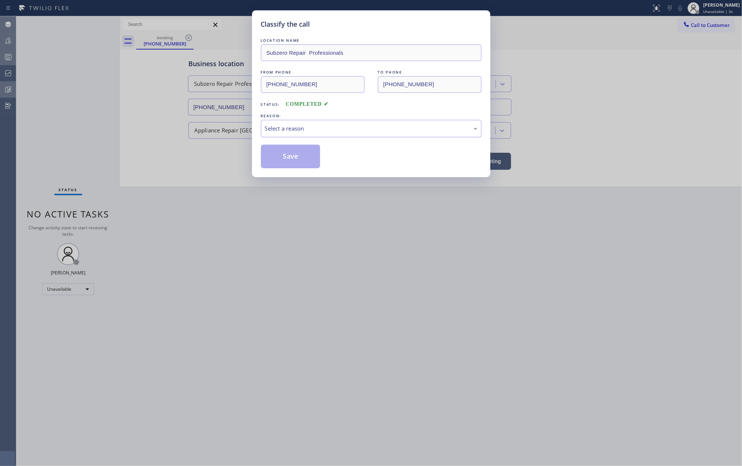
click at [369, 127] on div "Select a reason" at bounding box center [371, 128] width 212 height 9
click at [298, 152] on button "Save" at bounding box center [291, 157] width 60 height 24
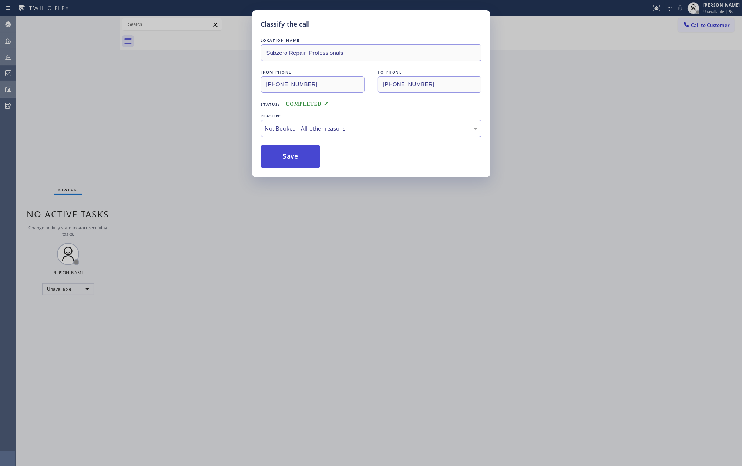
click at [298, 152] on button "Save" at bounding box center [291, 157] width 60 height 24
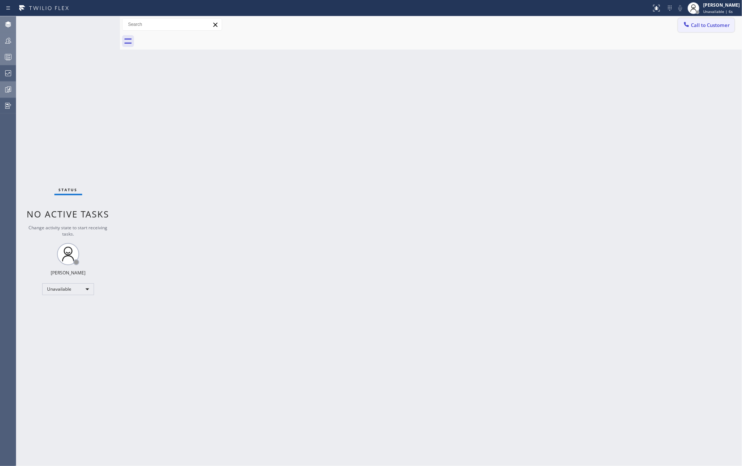
click at [714, 24] on span "Call to Customer" at bounding box center [710, 25] width 39 height 7
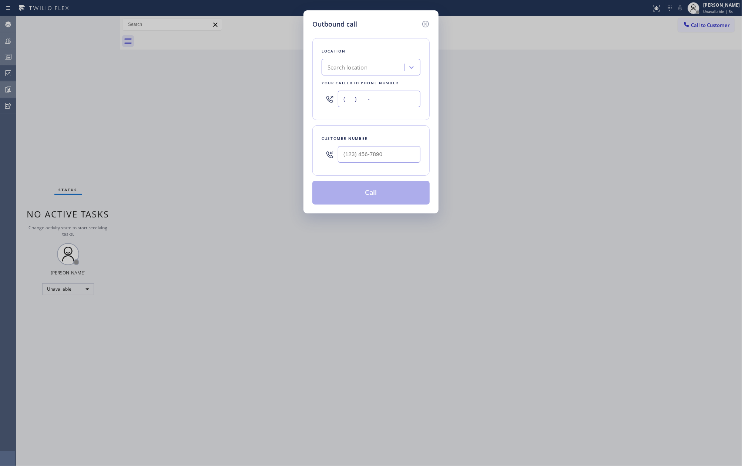
click at [389, 97] on input "(___) ___-____" at bounding box center [379, 99] width 82 height 17
paste input "604) 790-9999"
type input "(604) 790-9999"
type input "(___) ___-____"
click at [416, 153] on input "(___) ___-____" at bounding box center [379, 154] width 82 height 17
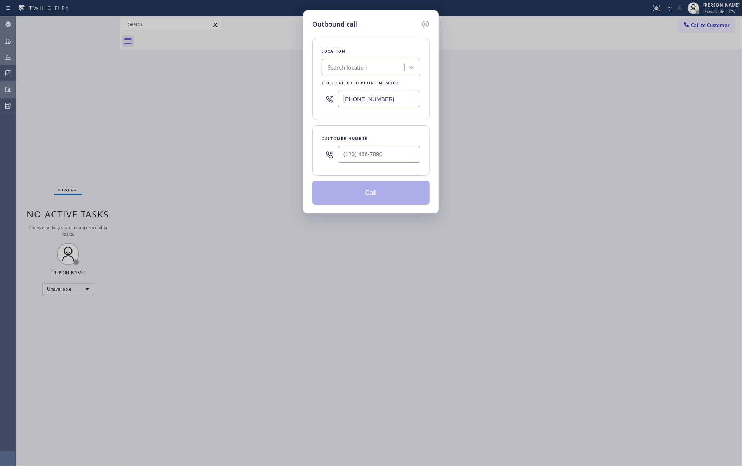
drag, startPoint x: 385, startPoint y: 95, endPoint x: 304, endPoint y: 102, distance: 82.0
click at [304, 102] on div "Outbound call Location Search location Your caller id phone number (604) 790-99…" at bounding box center [370, 111] width 135 height 203
paste input "2) 691-7988"
type input "(602) 691-7988"
click at [425, 24] on icon at bounding box center [425, 24] width 9 height 9
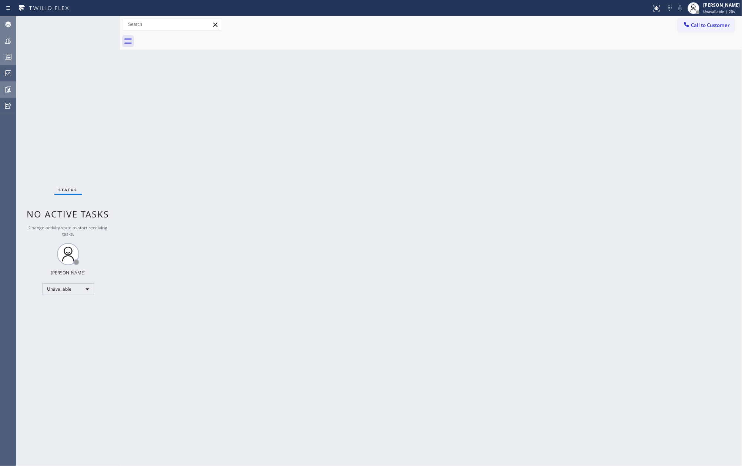
click at [395, 154] on div "Back to Dashboard Change Sender ID Customers Technicians Select a contact Outbo…" at bounding box center [431, 241] width 622 height 450
click at [10, 60] on icon at bounding box center [8, 57] width 9 height 9
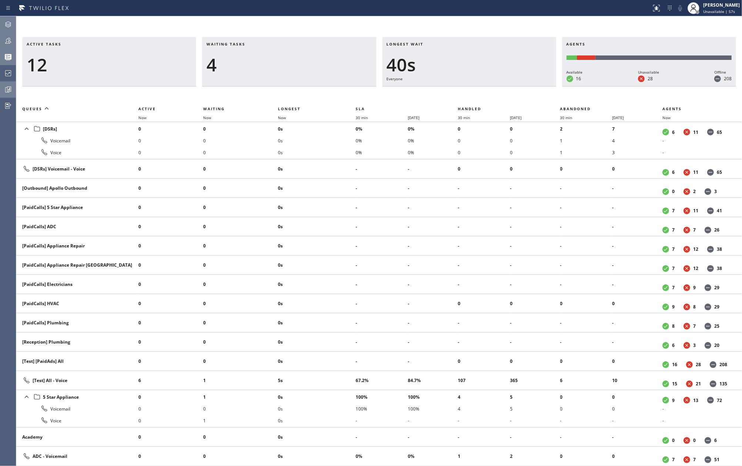
click at [10, 89] on icon at bounding box center [9, 89] width 2 height 3
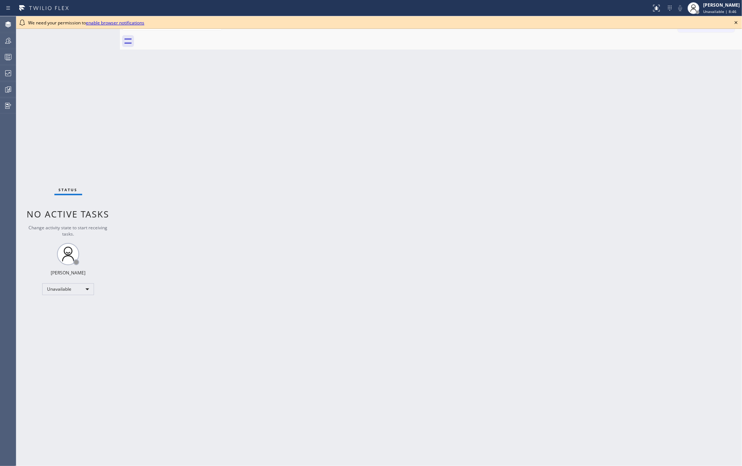
click at [735, 23] on icon at bounding box center [735, 22] width 9 height 9
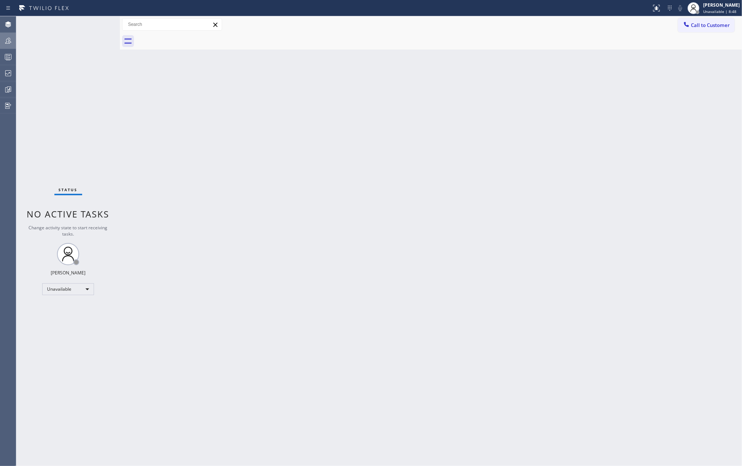
click at [9, 41] on icon at bounding box center [8, 41] width 6 height 6
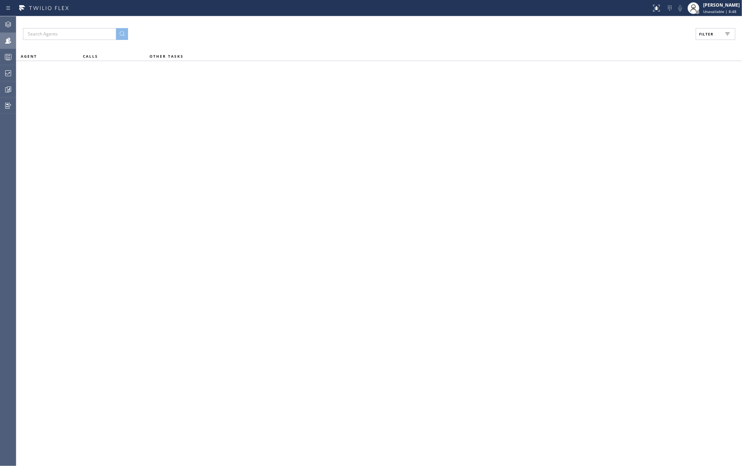
click at [705, 33] on span "Filter" at bounding box center [706, 33] width 14 height 5
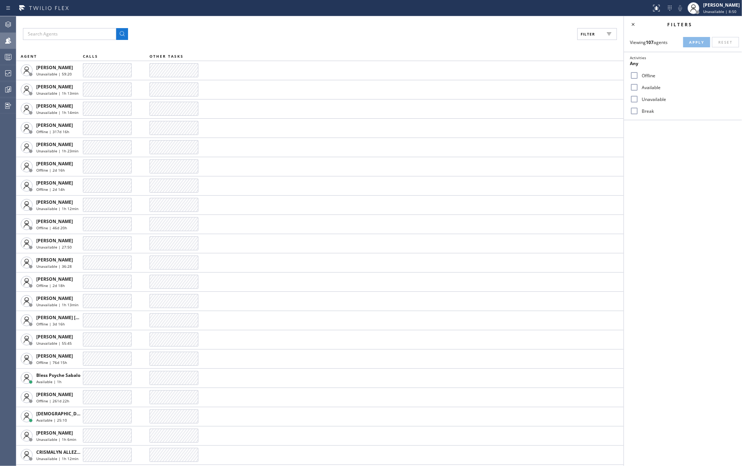
click at [635, 85] on input "Available" at bounding box center [634, 87] width 9 height 9
checkbox input "true"
click at [635, 108] on input "Break" at bounding box center [634, 111] width 9 height 9
click at [693, 40] on span "Apply" at bounding box center [696, 42] width 15 height 5
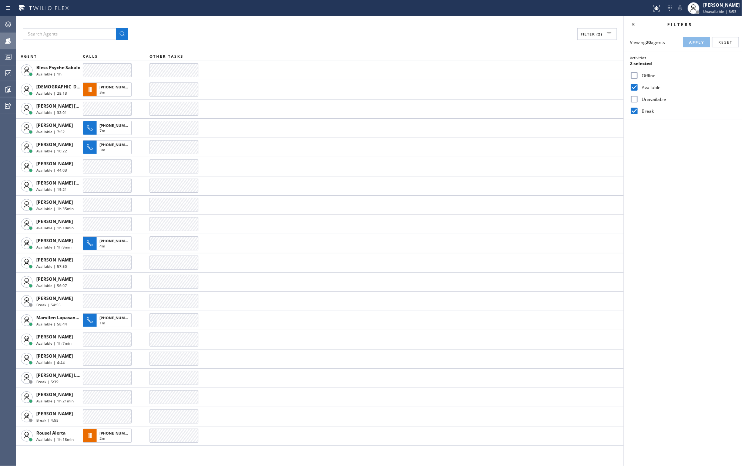
click at [291, 12] on div at bounding box center [325, 8] width 645 height 12
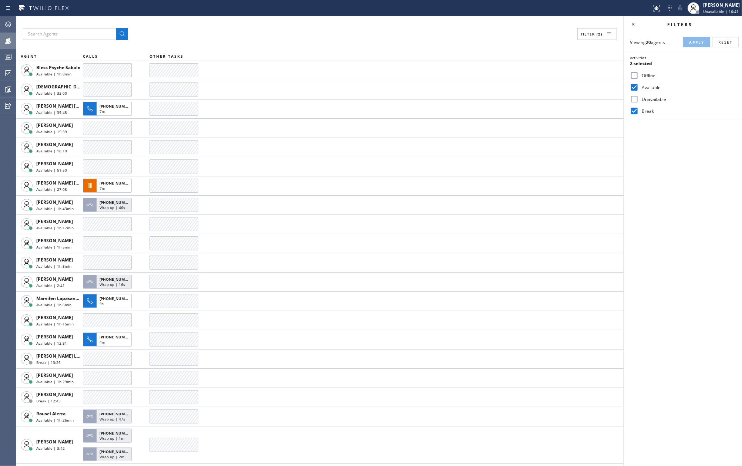
click at [369, 25] on div "Filter (2) AGENT CALLS OTHER TASKS Bless Psyche Sabalo Available | 1h 8min Chri…" at bounding box center [319, 241] width 607 height 450
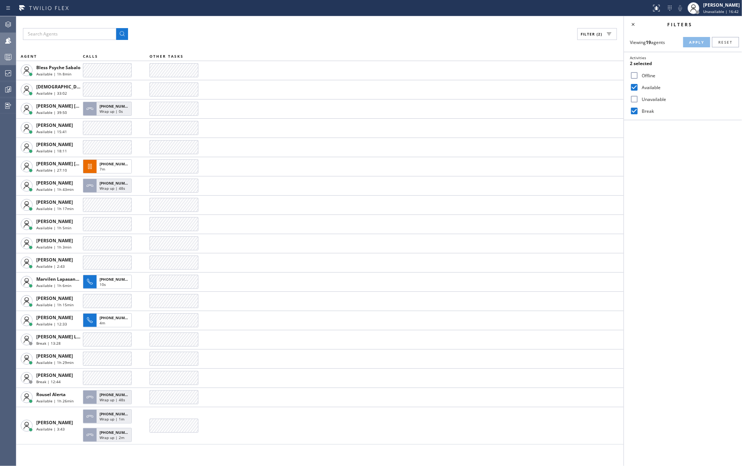
click at [7, 58] on icon at bounding box center [8, 57] width 9 height 9
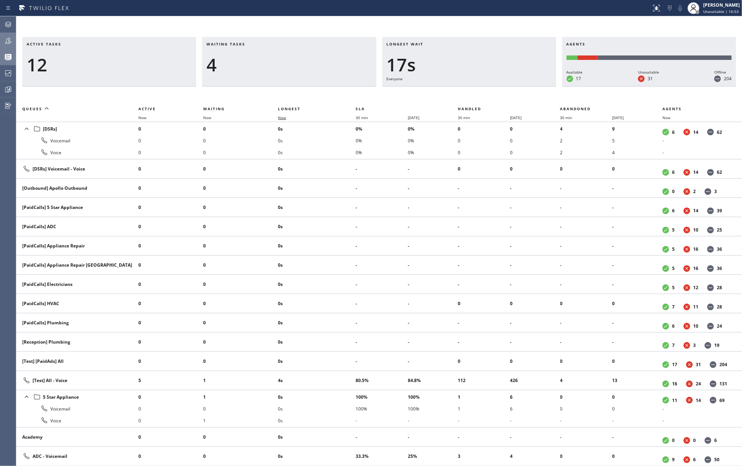
click at [286, 116] on span "Now" at bounding box center [282, 117] width 8 height 5
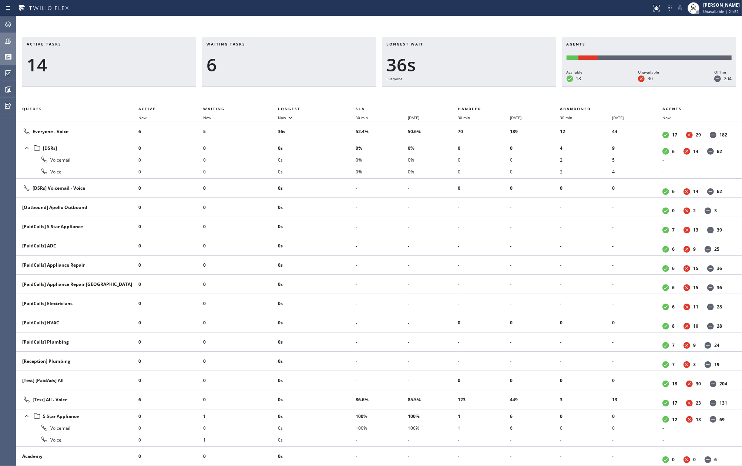
click at [12, 44] on icon at bounding box center [8, 40] width 9 height 9
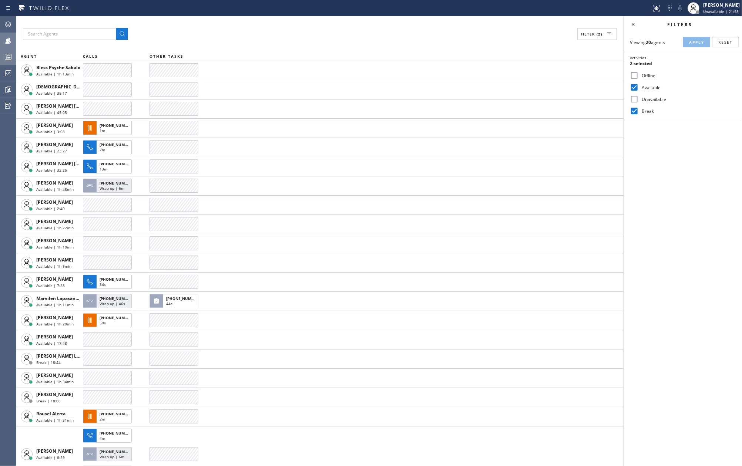
click at [635, 112] on input "Break" at bounding box center [634, 111] width 9 height 9
click at [692, 41] on span "Apply" at bounding box center [696, 42] width 15 height 5
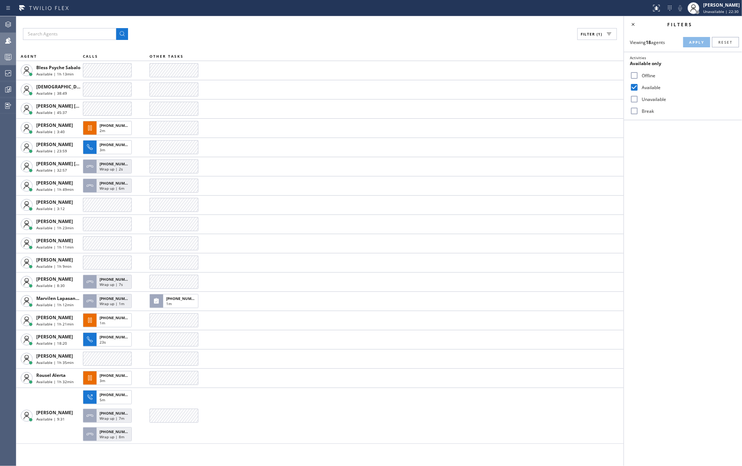
click at [631, 109] on input "Break" at bounding box center [634, 111] width 9 height 9
click at [692, 42] on span "Apply" at bounding box center [696, 42] width 15 height 5
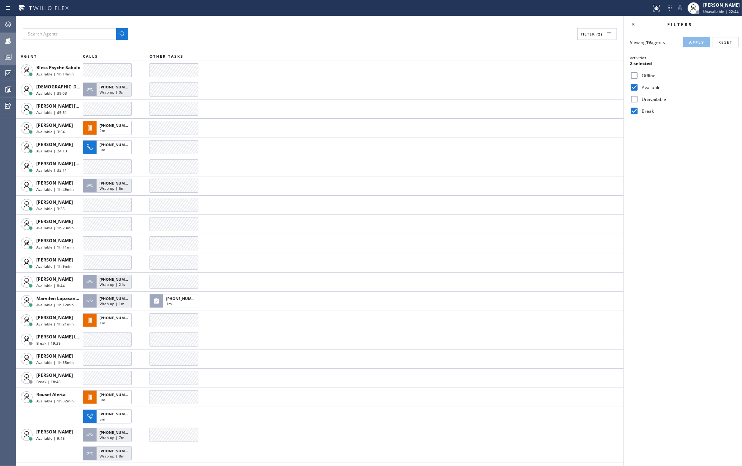
click at [633, 112] on input "Break" at bounding box center [634, 111] width 9 height 9
click at [689, 41] on span "Apply" at bounding box center [696, 42] width 15 height 5
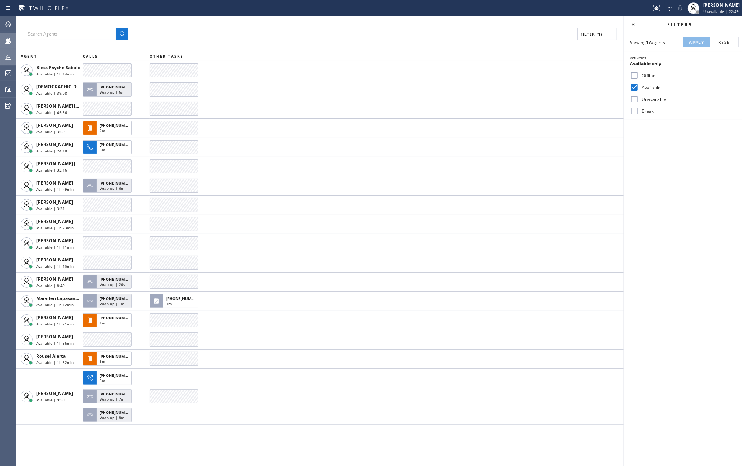
click at [11, 55] on rect at bounding box center [8, 56] width 6 height 5
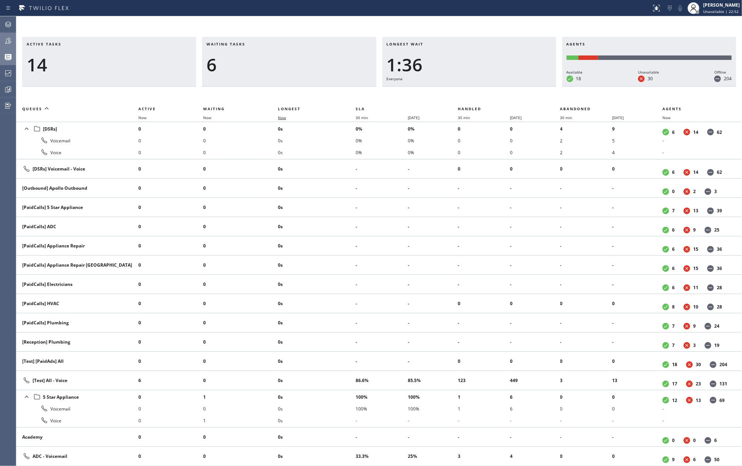
click at [286, 115] on span "Now" at bounding box center [282, 117] width 8 height 5
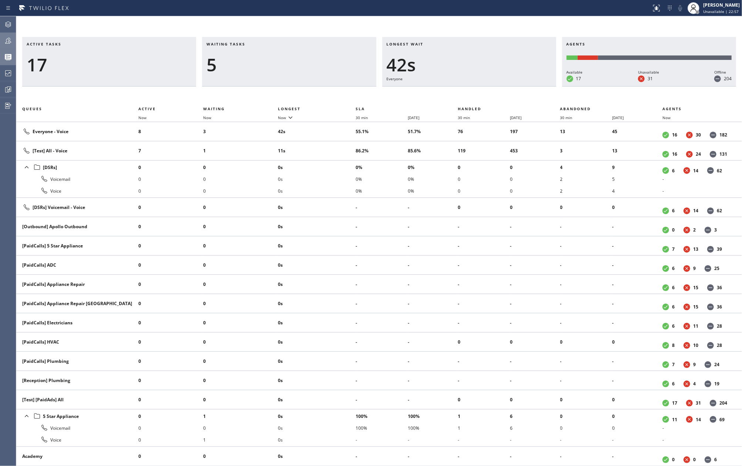
click at [11, 43] on icon at bounding box center [8, 40] width 9 height 9
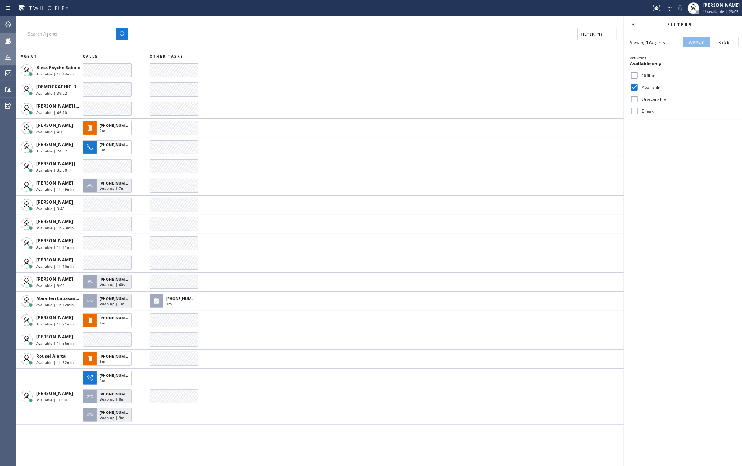
click at [456, 31] on div "Filter (1)" at bounding box center [320, 34] width 594 height 12
click at [6, 55] on icon at bounding box center [8, 57] width 9 height 9
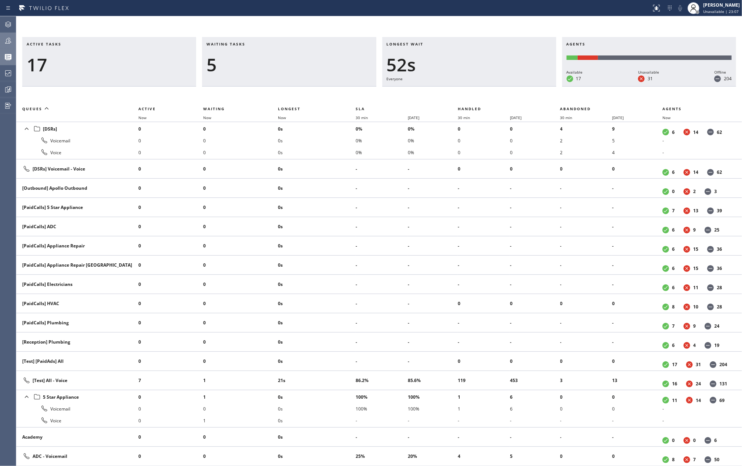
click at [326, 23] on div "Active tasks 17 Waiting tasks 5 Longest wait 52s Everyone Agents Available 17 U…" at bounding box center [378, 241] width 725 height 450
click at [279, 116] on span "Now" at bounding box center [282, 117] width 8 height 5
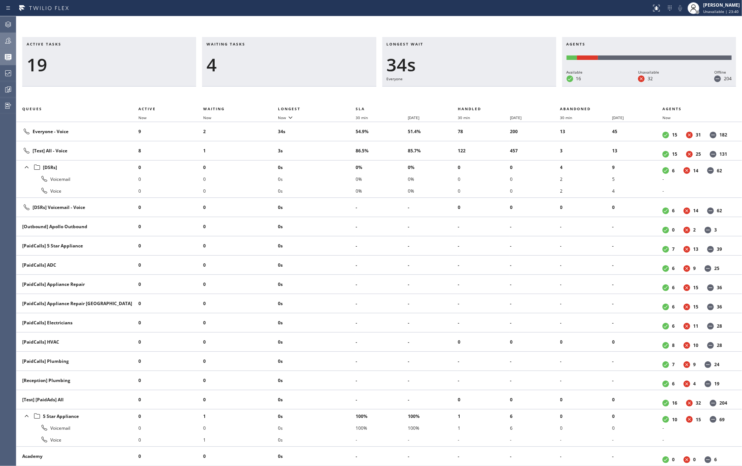
click at [293, 33] on div "Active tasks 19 Waiting tasks 4 Longest wait 34s Everyone Agents Available 16 U…" at bounding box center [378, 241] width 725 height 450
click at [281, 119] on span "Now" at bounding box center [282, 117] width 8 height 5
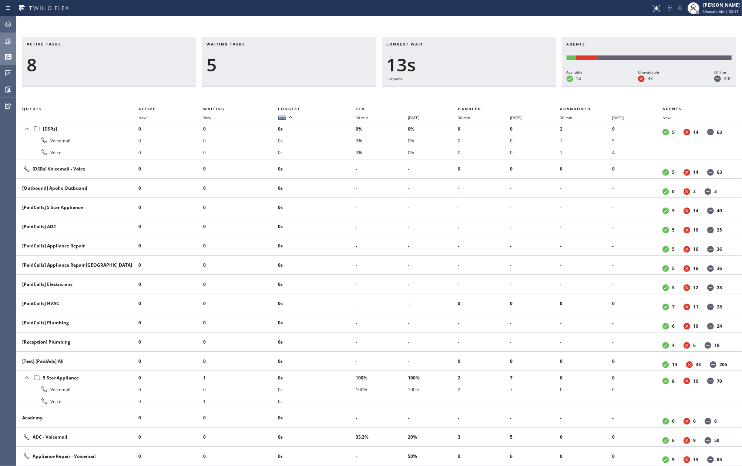
click at [281, 119] on span "Now" at bounding box center [282, 117] width 8 height 5
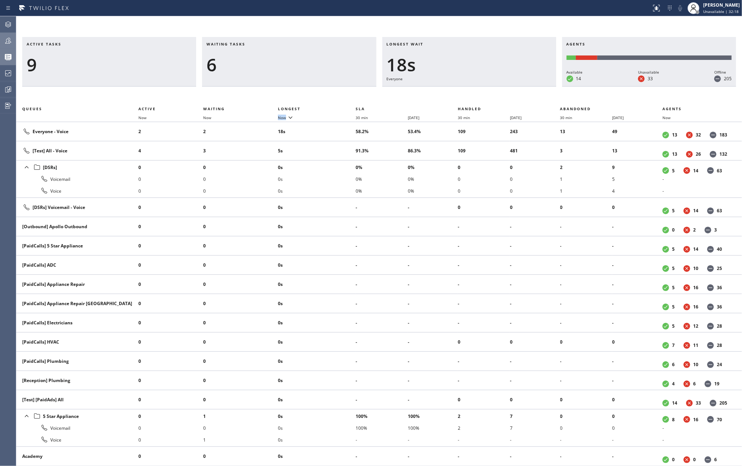
click at [8, 40] on icon at bounding box center [8, 40] width 9 height 9
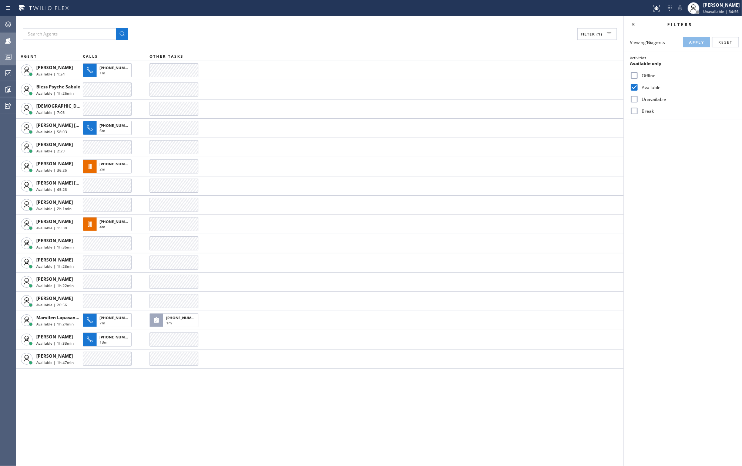
click at [637, 113] on input "Break" at bounding box center [634, 111] width 9 height 9
checkbox input "true"
click at [699, 41] on span "Apply" at bounding box center [696, 42] width 15 height 5
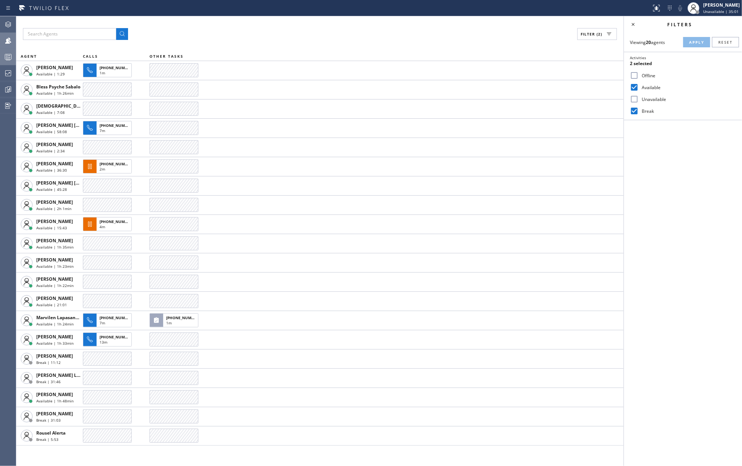
click at [11, 55] on icon at bounding box center [8, 57] width 9 height 9
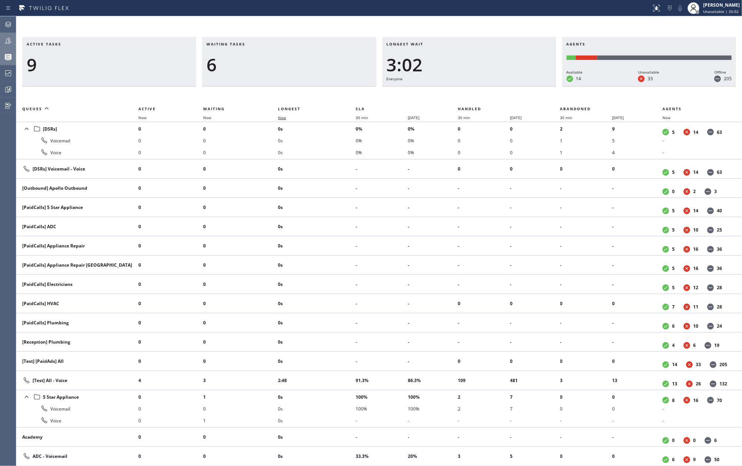
click at [288, 118] on span "Now" at bounding box center [286, 117] width 17 height 5
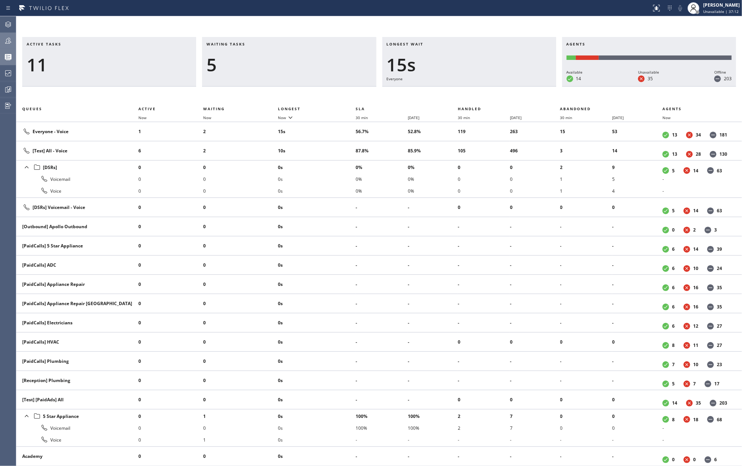
click at [10, 37] on icon at bounding box center [8, 40] width 9 height 9
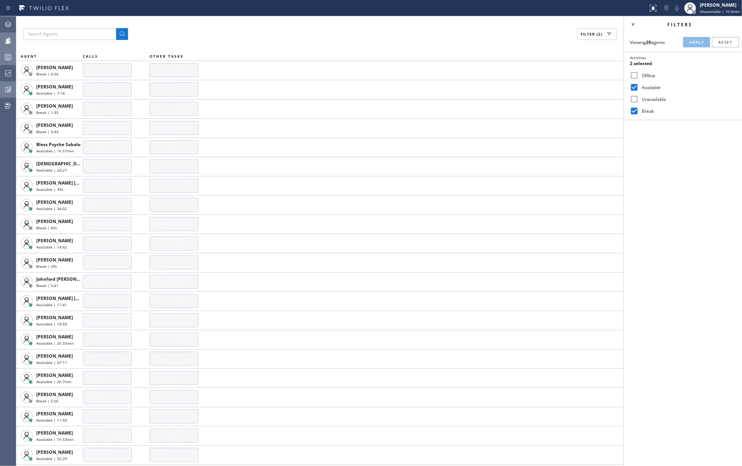
click at [10, 91] on icon at bounding box center [8, 89] width 9 height 9
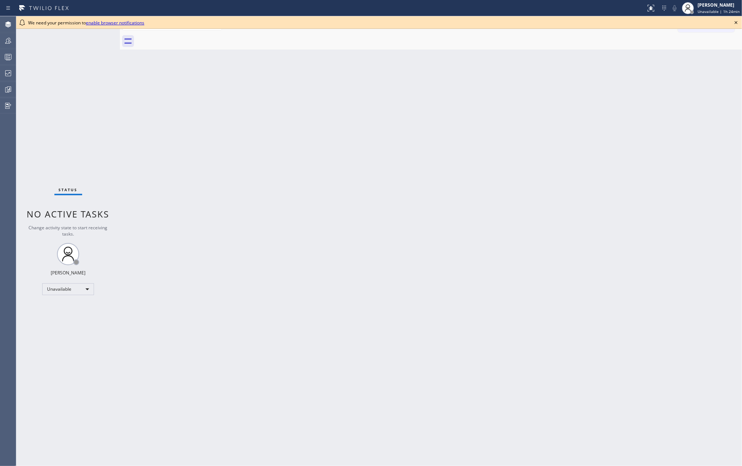
click at [737, 20] on icon at bounding box center [735, 22] width 9 height 9
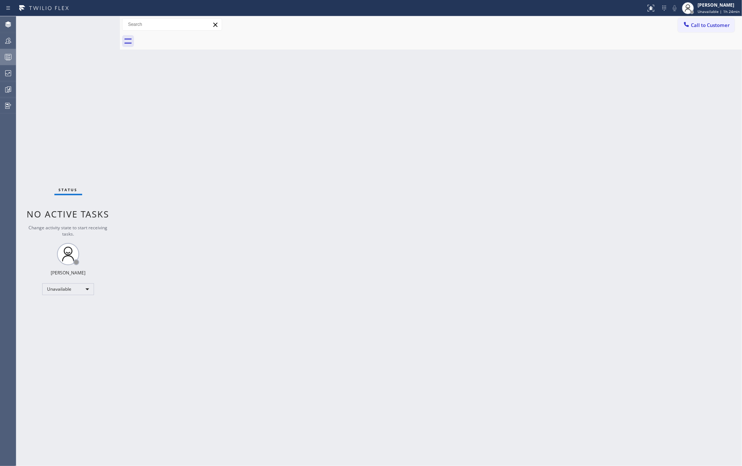
click at [8, 57] on icon at bounding box center [8, 57] width 9 height 9
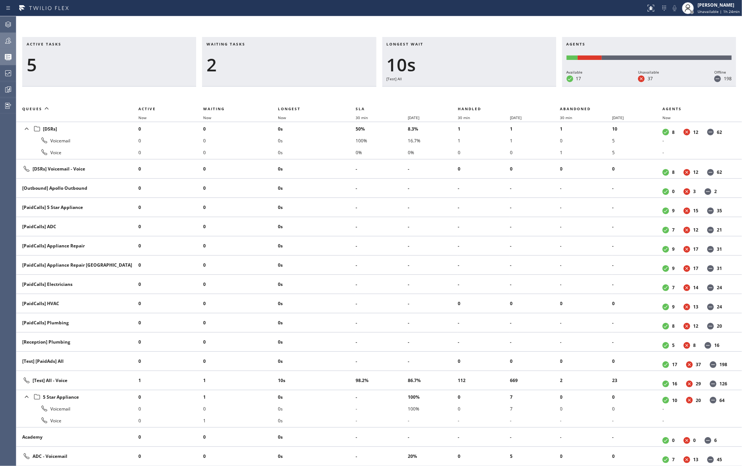
click at [5, 36] on icon at bounding box center [8, 40] width 9 height 9
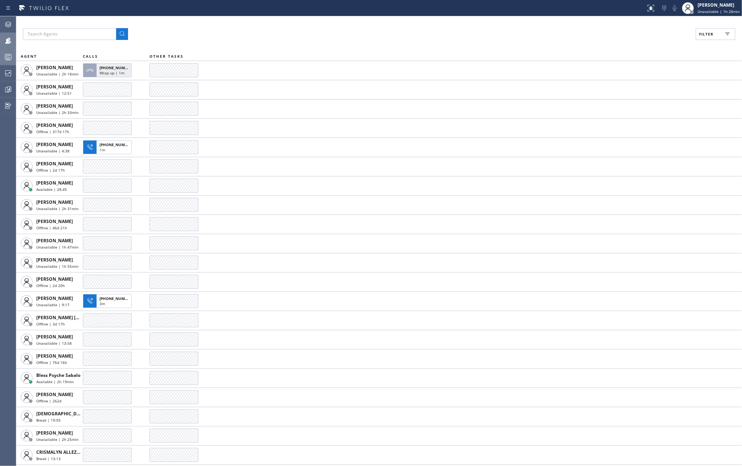
click at [200, 27] on div "Filter AGENT CALLS OTHER TASKS [PERSON_NAME] Unavailable | 2h 18min [PHONE_NUMB…" at bounding box center [378, 241] width 725 height 450
click at [723, 33] on icon at bounding box center [727, 34] width 9 height 9
click at [638, 83] on input "Available" at bounding box center [634, 87] width 9 height 9
checkbox input "true"
click at [637, 110] on input "Break" at bounding box center [634, 111] width 9 height 9
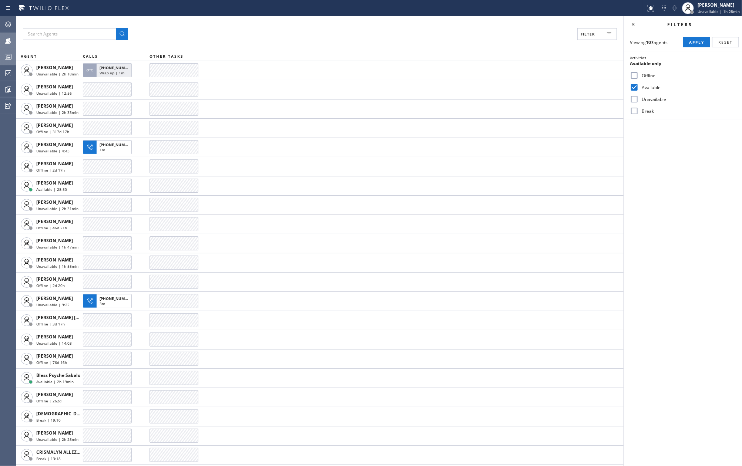
checkbox input "true"
click at [695, 42] on span "Apply" at bounding box center [696, 42] width 15 height 5
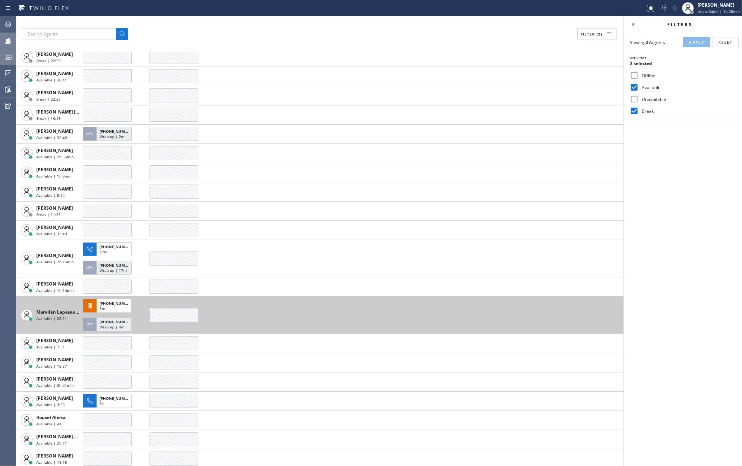
scroll to position [151, 0]
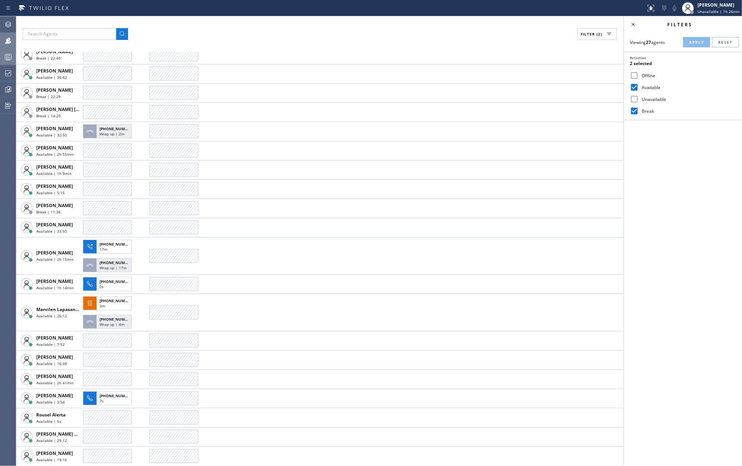
click at [705, 280] on div "Filters Viewing 27 agents Apply Reset Activities 2 selected Offline Available U…" at bounding box center [683, 241] width 118 height 450
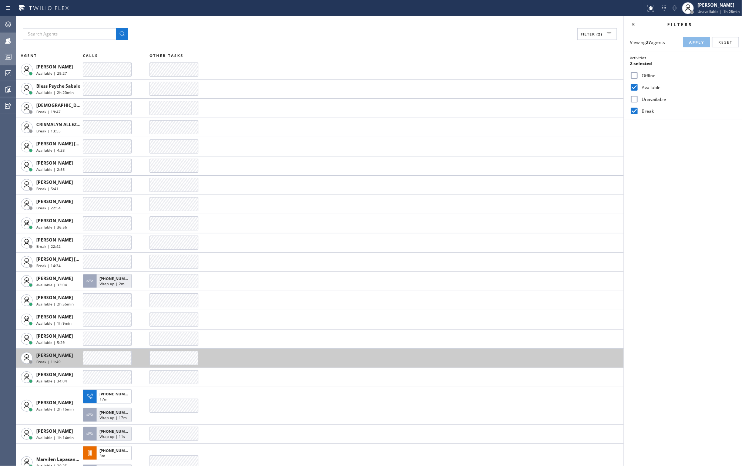
scroll to position [0, 0]
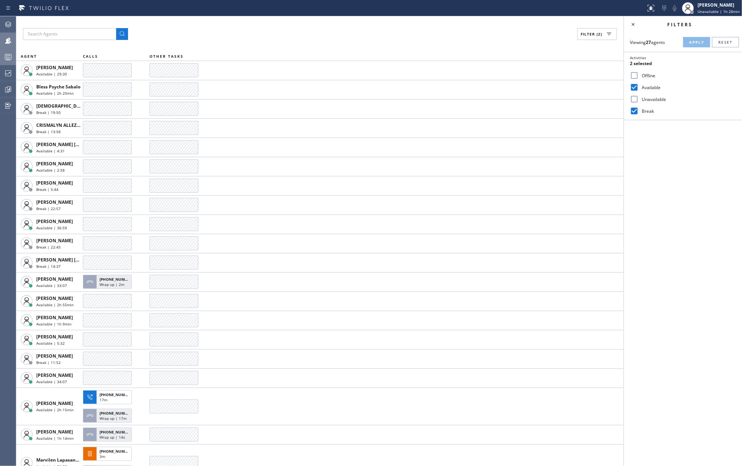
click at [8, 50] on div at bounding box center [8, 57] width 16 height 15
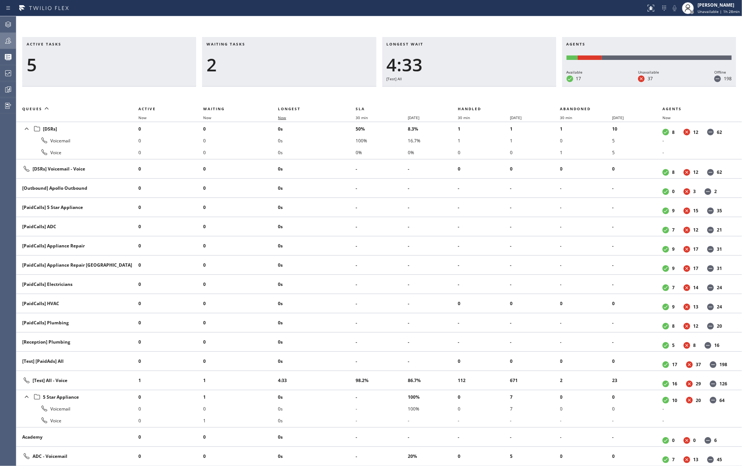
click at [283, 119] on span "Now" at bounding box center [282, 117] width 8 height 5
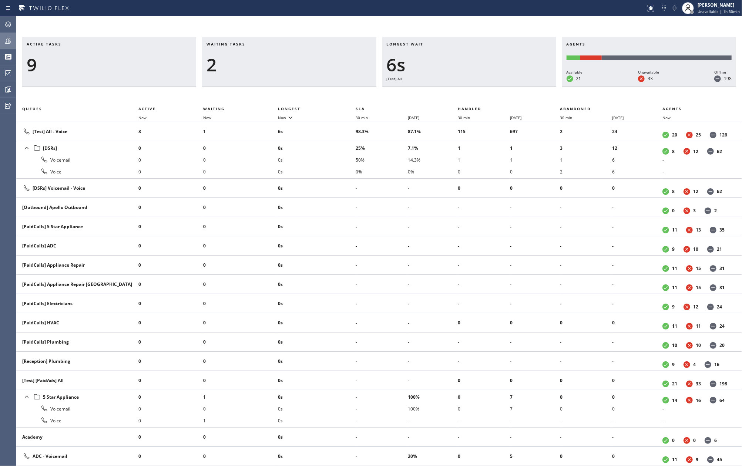
drag, startPoint x: 485, startPoint y: 27, endPoint x: 494, endPoint y: 37, distance: 13.4
click at [485, 27] on div "Active tasks 9 Waiting tasks 2 Longest wait 6s [Test] All Agents Available 21 U…" at bounding box center [378, 241] width 725 height 450
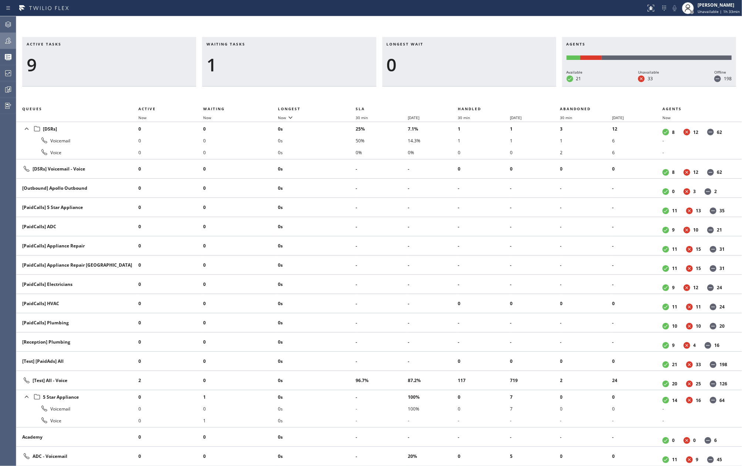
click at [141, 37] on div "Active tasks 9" at bounding box center [109, 62] width 174 height 50
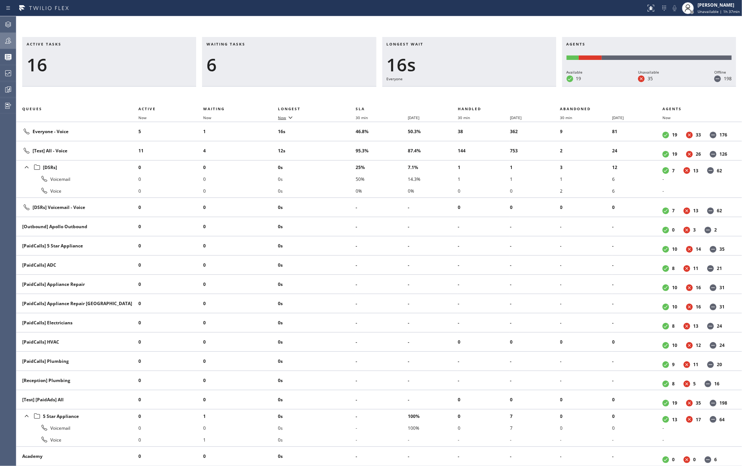
click at [288, 117] on icon at bounding box center [290, 117] width 9 height 9
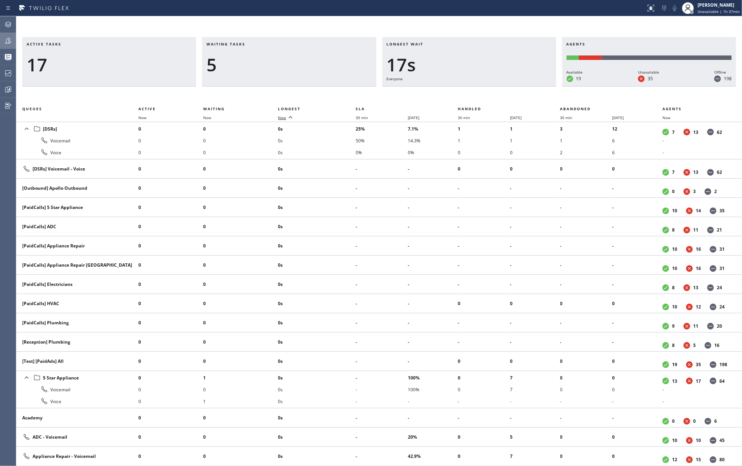
click at [288, 117] on icon at bounding box center [290, 117] width 9 height 9
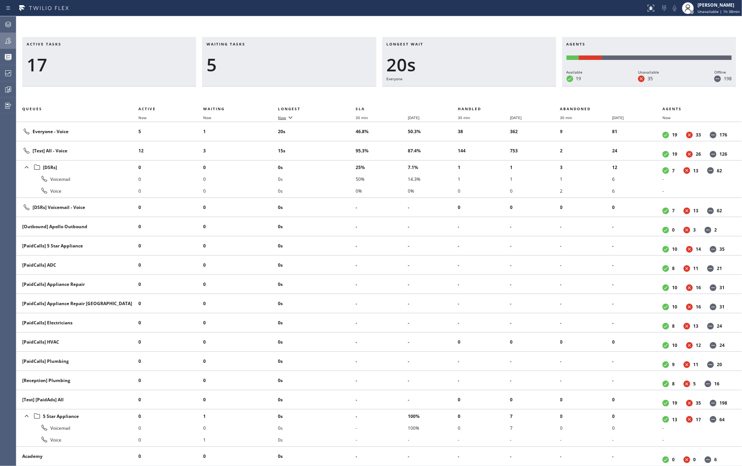
click at [9, 34] on div at bounding box center [8, 40] width 16 height 15
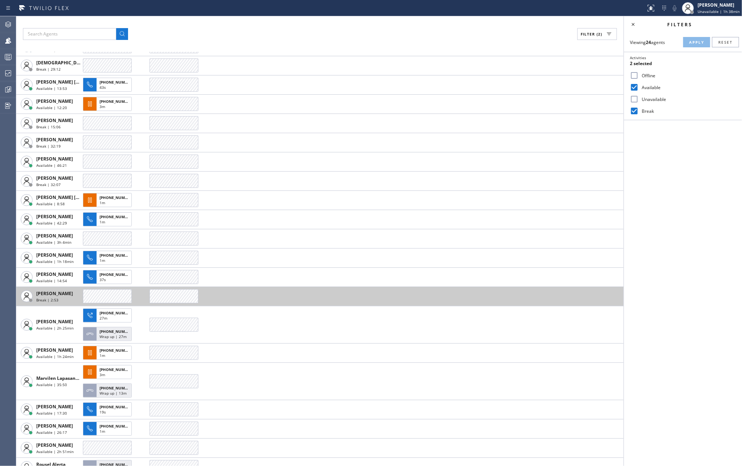
scroll to position [93, 0]
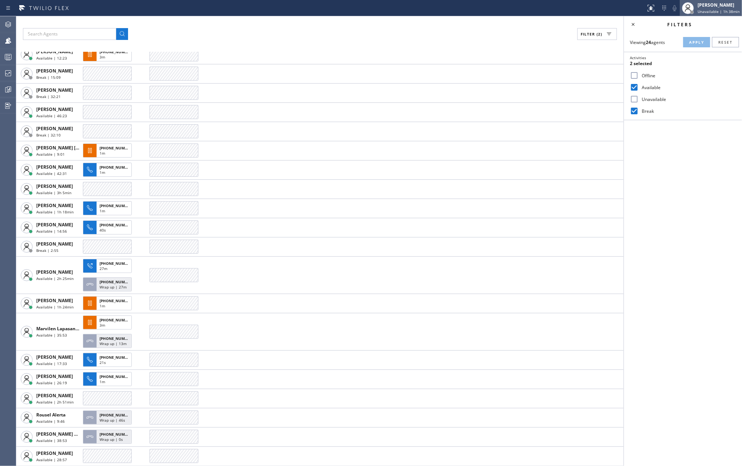
click at [718, 11] on span "Unavailable | 1h 38min" at bounding box center [718, 11] width 42 height 5
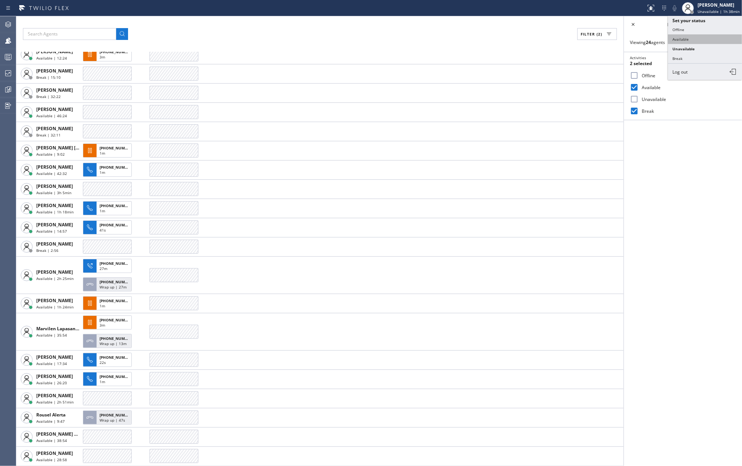
click at [698, 39] on button "Available" at bounding box center [705, 39] width 74 height 10
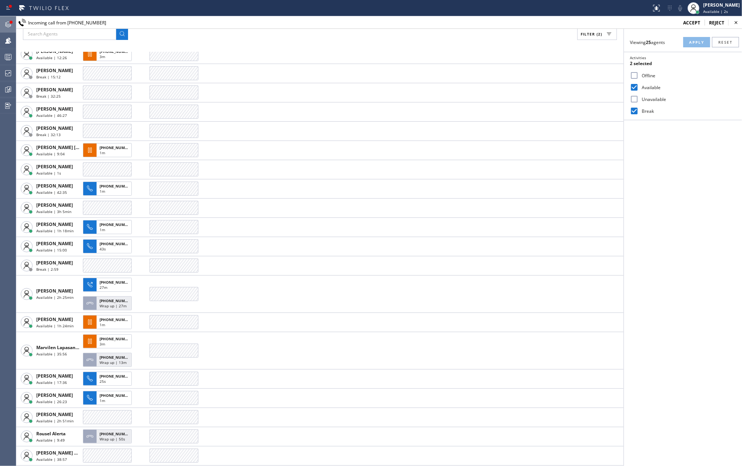
click at [11, 21] on div at bounding box center [11, 22] width 3 height 3
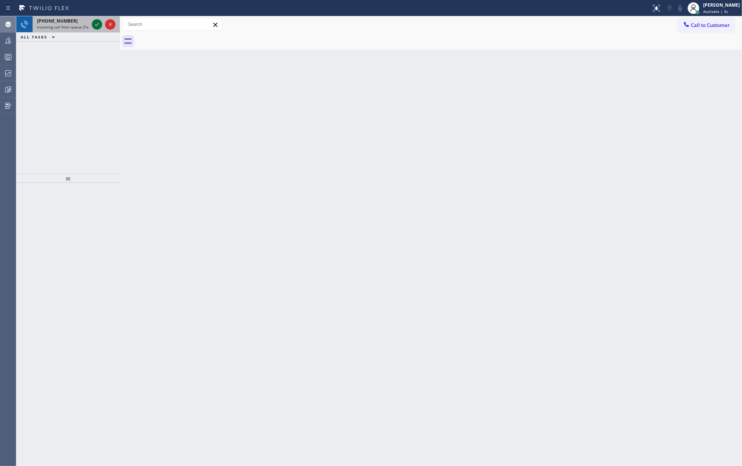
click at [94, 24] on icon at bounding box center [96, 24] width 9 height 9
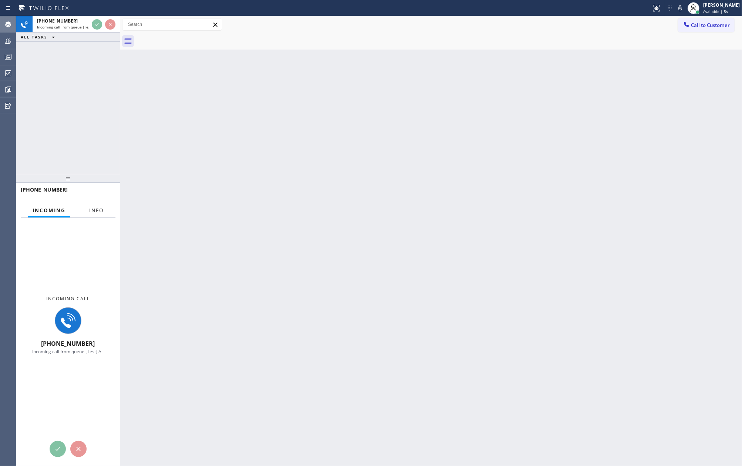
click at [95, 209] on span "Info" at bounding box center [96, 210] width 14 height 7
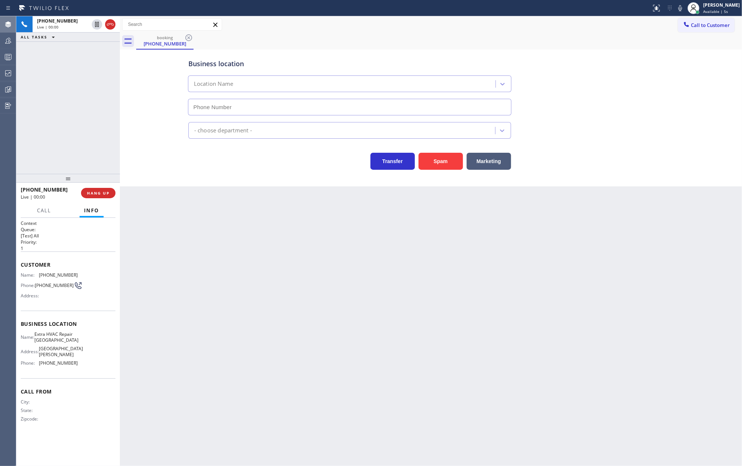
type input "[PHONE_NUMBER]"
click at [109, 25] on icon at bounding box center [110, 24] width 9 height 9
click at [97, 192] on span "COMPLETE" at bounding box center [97, 192] width 26 height 5
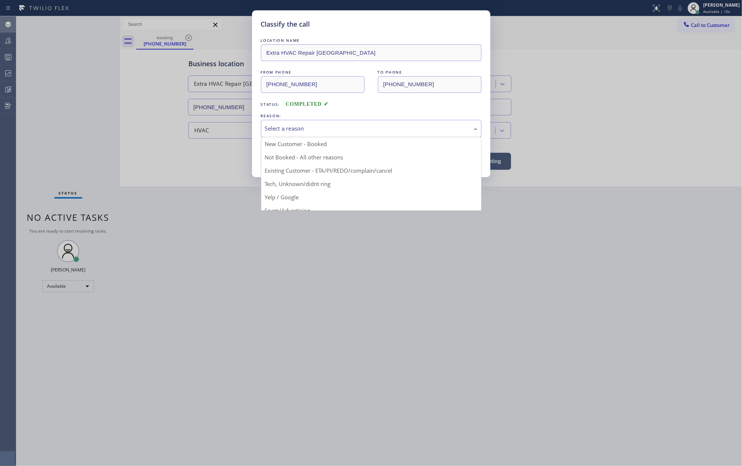
click at [351, 129] on div "Select a reason" at bounding box center [371, 128] width 212 height 9
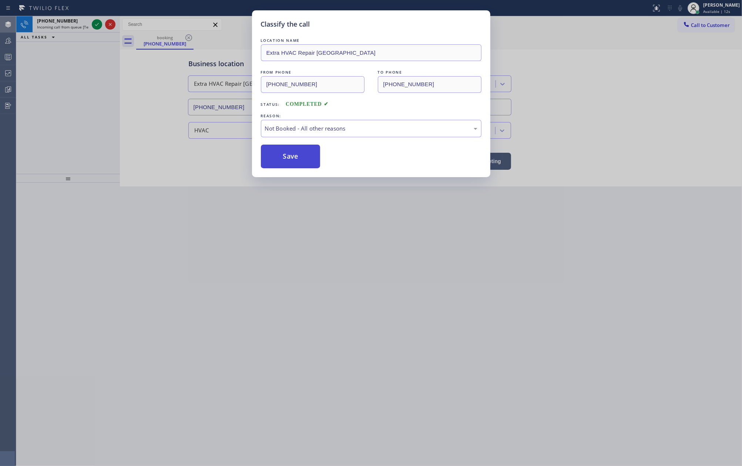
click at [304, 157] on button "Save" at bounding box center [291, 157] width 60 height 24
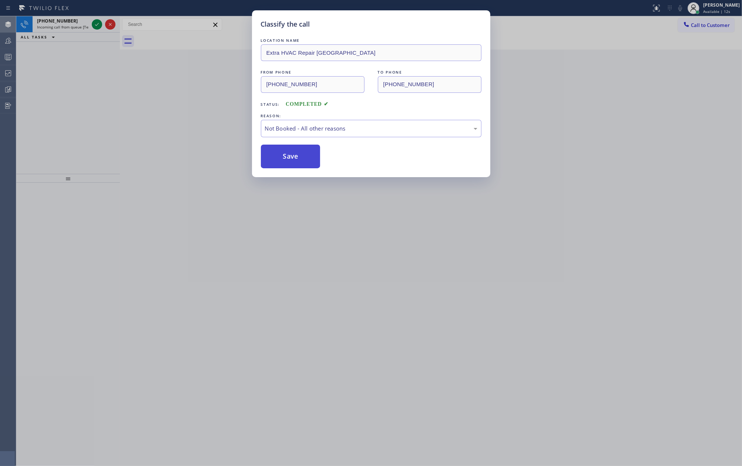
click at [304, 157] on button "Save" at bounding box center [291, 157] width 60 height 24
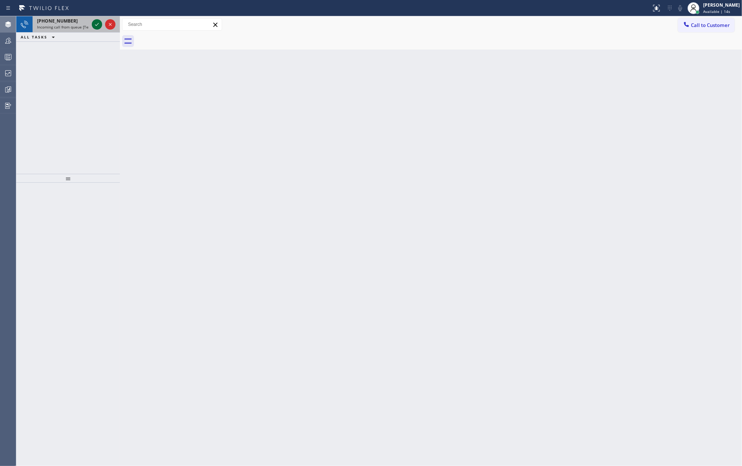
click at [95, 24] on icon at bounding box center [96, 24] width 9 height 9
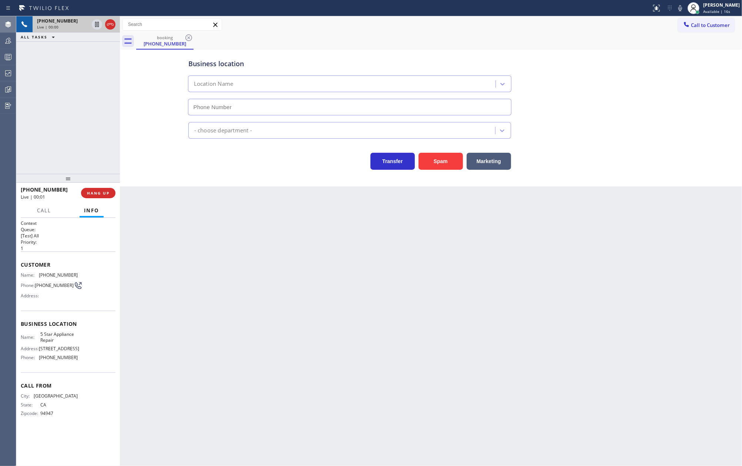
type input "[PHONE_NUMBER]"
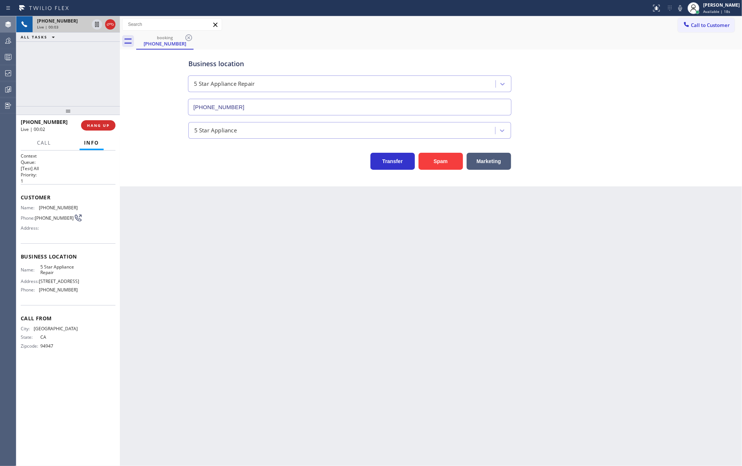
drag, startPoint x: 67, startPoint y: 175, endPoint x: 95, endPoint y: 45, distance: 133.5
click at [95, 45] on div "[PHONE_NUMBER] Live | 00:03 ALL TASKS ALL TASKS ACTIVE TASKS TASKS IN WRAP UP […" at bounding box center [68, 241] width 104 height 450
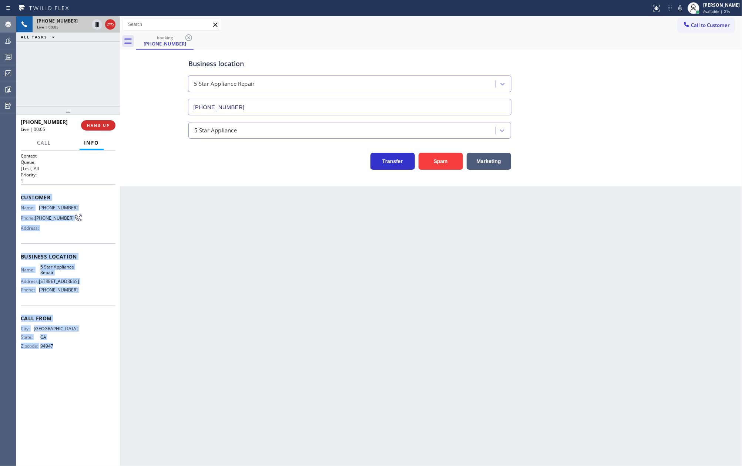
drag, startPoint x: 18, startPoint y: 197, endPoint x: 92, endPoint y: 351, distance: 170.9
click at [92, 351] on div "Context Queue: [Test] All Priority: 1 Customer Name: [PHONE_NUMBER] Phone: [PHO…" at bounding box center [68, 309] width 104 height 316
copy div "Customer Name: [PHONE_NUMBER] Phone: [PHONE_NUMBER] Address: Business location …"
click at [94, 27] on icon at bounding box center [96, 24] width 9 height 9
click at [94, 25] on icon at bounding box center [96, 24] width 9 height 9
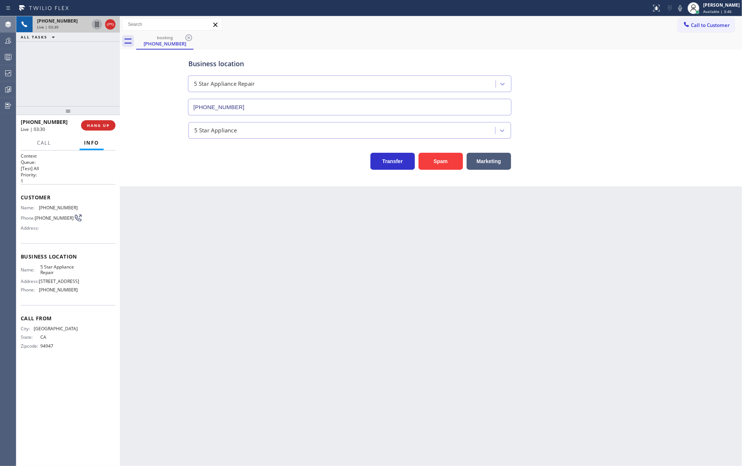
drag, startPoint x: 65, startPoint y: 112, endPoint x: 64, endPoint y: 36, distance: 76.2
click at [60, 40] on div "[PHONE_NUMBER] Live | 03:30 ALL TASKS ALL TASKS ACTIVE TASKS TASKS IN WRAP UP […" at bounding box center [68, 241] width 104 height 450
click at [94, 24] on icon at bounding box center [96, 24] width 9 height 9
click at [95, 49] on icon at bounding box center [96, 49] width 9 height 9
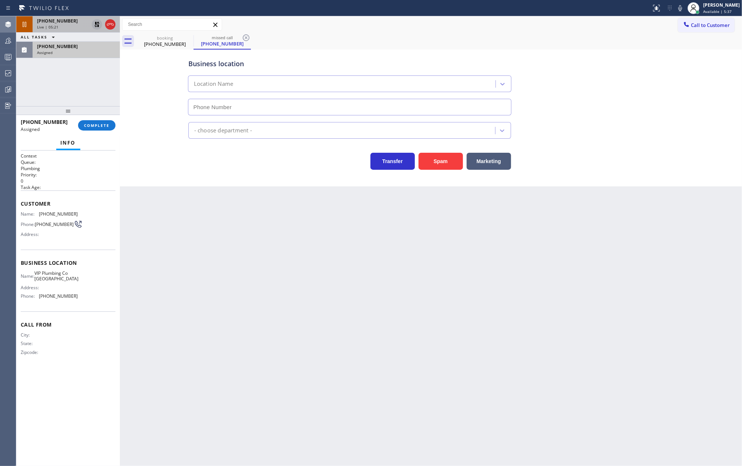
type input "[PHONE_NUMBER]"
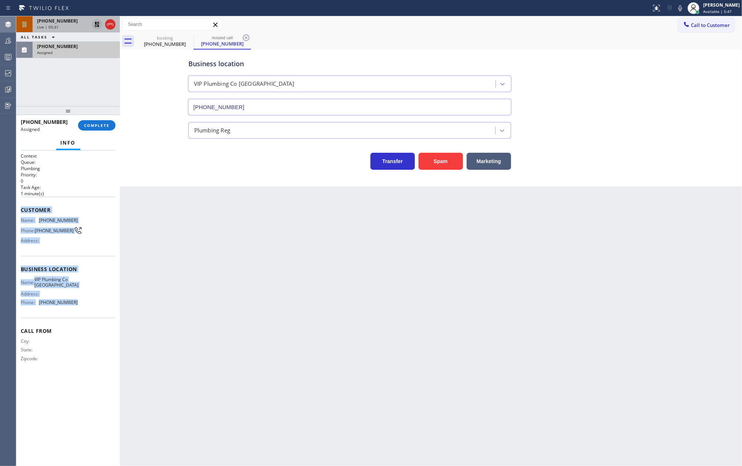
drag, startPoint x: 21, startPoint y: 212, endPoint x: 81, endPoint y: 308, distance: 113.4
click at [81, 308] on div "Context Queue: Plumbing Priority: 0 Task Age: [DEMOGRAPHIC_DATA] minute(s) Cust…" at bounding box center [68, 263] width 95 height 221
copy div "Customer Name: [PHONE_NUMBER] Phone: [PHONE_NUMBER] Address: Business location …"
click at [97, 120] on button "COMPLETE" at bounding box center [96, 125] width 37 height 10
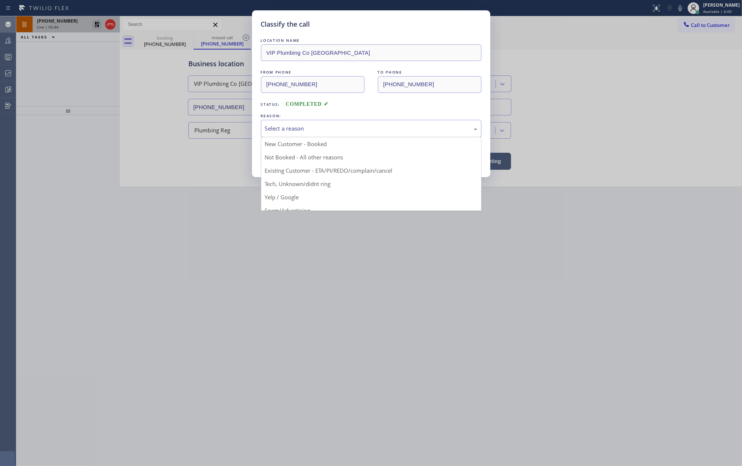
click at [337, 124] on div "Select a reason" at bounding box center [371, 128] width 212 height 9
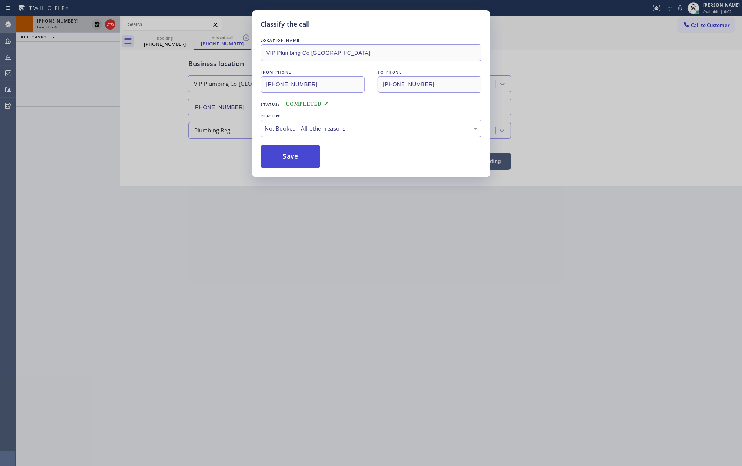
click at [301, 157] on button "Save" at bounding box center [291, 157] width 60 height 24
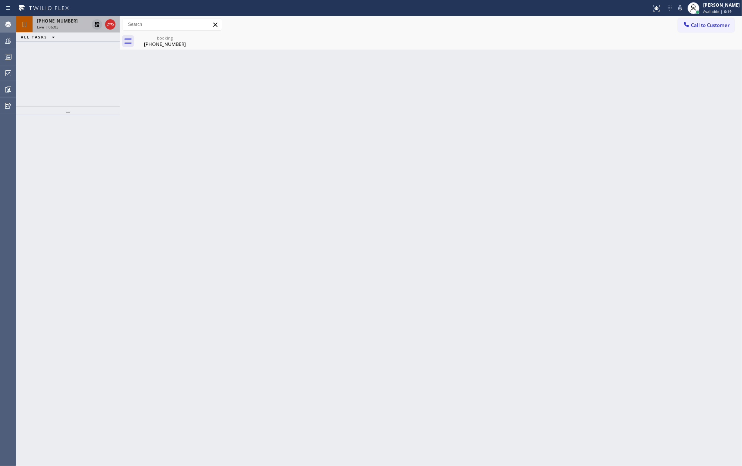
click at [96, 22] on icon at bounding box center [96, 24] width 5 height 5
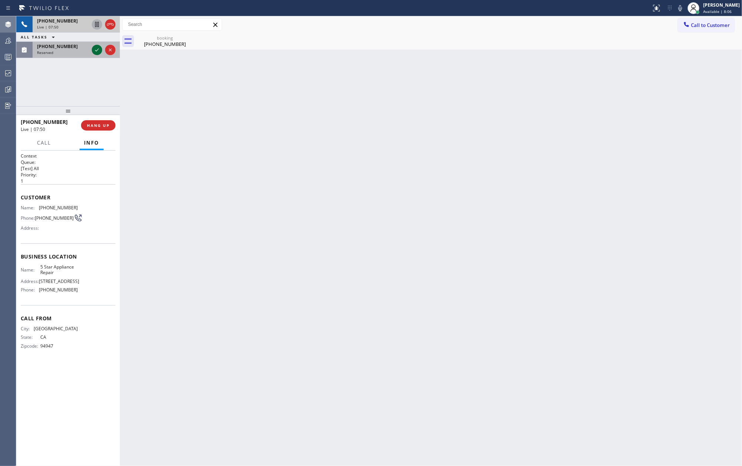
click at [92, 54] on icon at bounding box center [96, 49] width 9 height 9
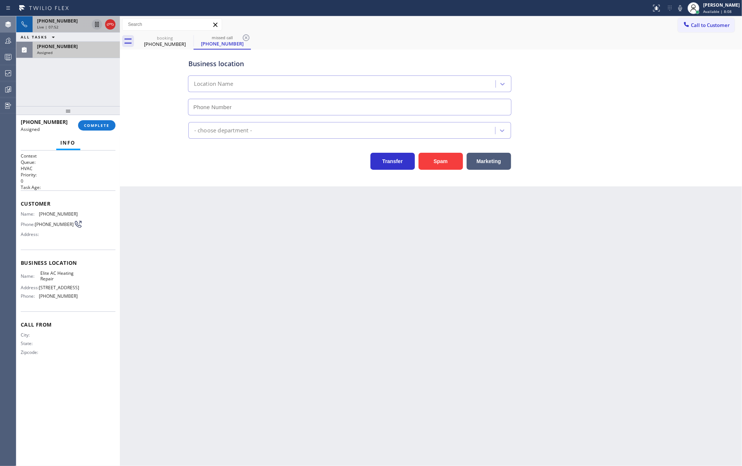
type input "[PHONE_NUMBER]"
click at [202, 213] on div "Back to Dashboard Change Sender ID Customers Technicians Select a contact Outbo…" at bounding box center [431, 241] width 622 height 450
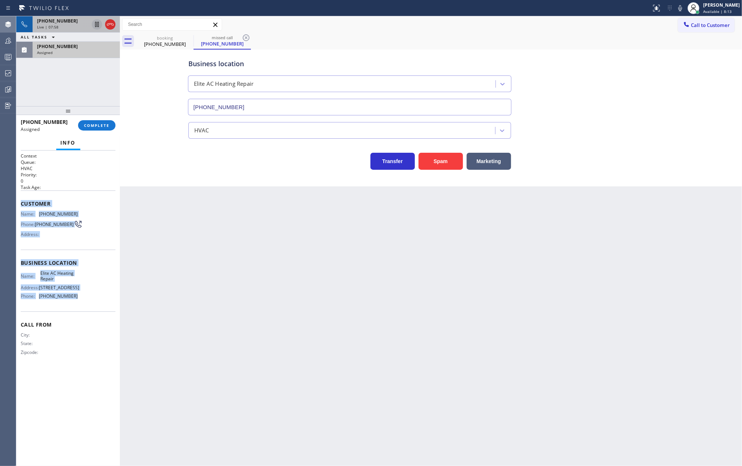
drag, startPoint x: 19, startPoint y: 206, endPoint x: 92, endPoint y: 311, distance: 127.9
click at [92, 311] on div "Context Queue: HVAC Priority: 0 Task Age: Customer Name: [PHONE_NUMBER] Phone: …" at bounding box center [68, 309] width 104 height 316
copy div "Customer Name: [PHONE_NUMBER] Phone: [PHONE_NUMBER] Address: Business location …"
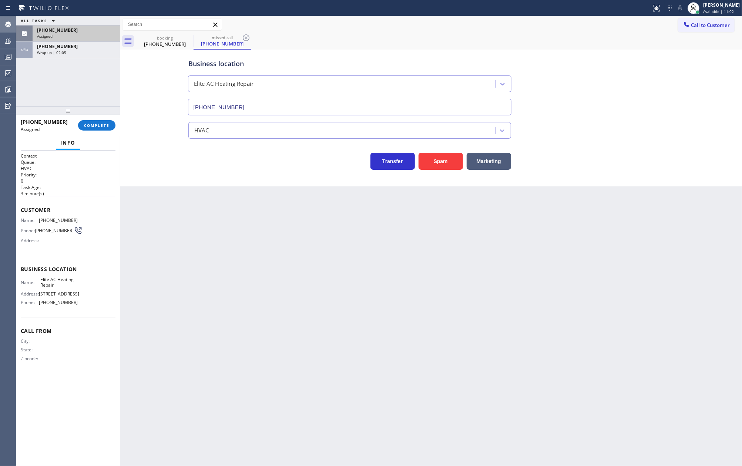
click at [141, 136] on div "Business location Elite AC Heating Repair [PHONE_NUMBER] HVAC Transfer Spam Mar…" at bounding box center [431, 110] width 618 height 118
click at [715, 5] on div "[PERSON_NAME]" at bounding box center [721, 5] width 37 height 6
click at [689, 47] on button "Unavailable" at bounding box center [705, 49] width 74 height 10
click at [92, 122] on button "COMPLETE" at bounding box center [96, 125] width 37 height 10
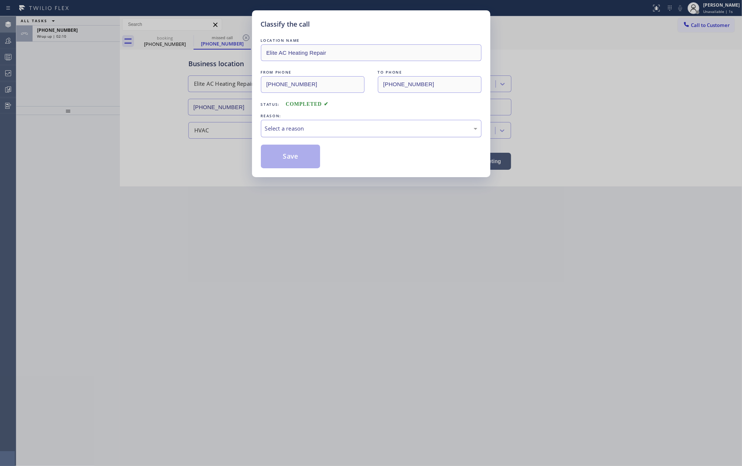
click at [352, 132] on div "Select a reason" at bounding box center [371, 128] width 212 height 9
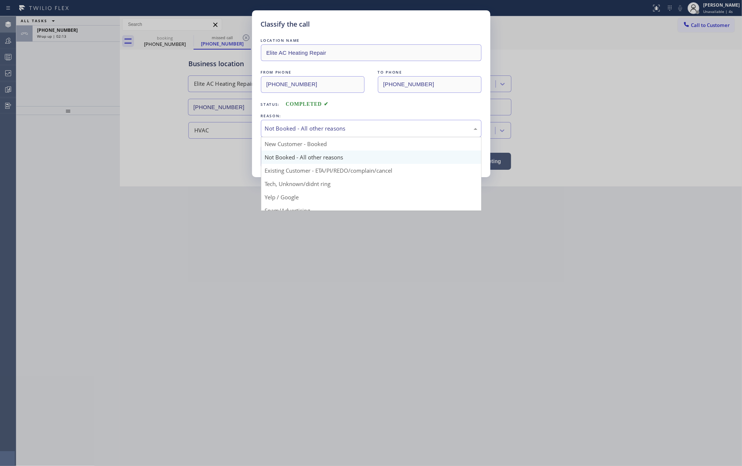
click at [307, 129] on div "Not Booked - All other reasons" at bounding box center [371, 128] width 212 height 9
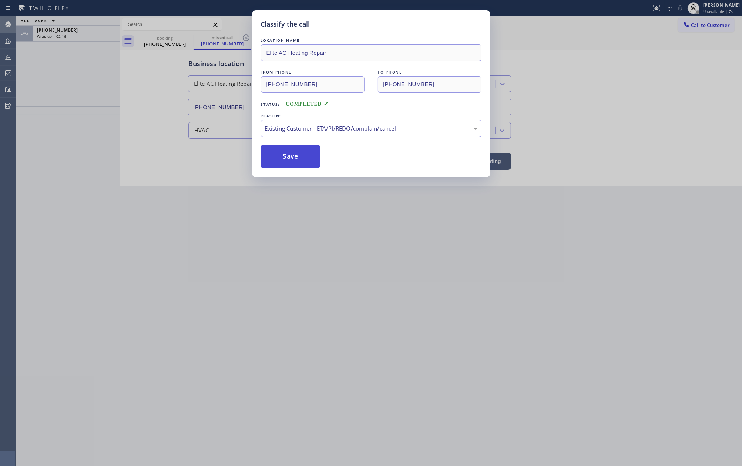
click at [308, 155] on button "Save" at bounding box center [291, 157] width 60 height 24
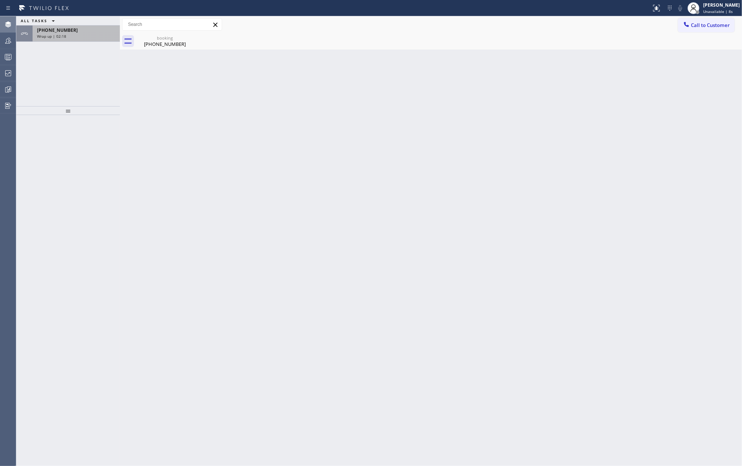
click at [71, 37] on div "Wrap up | 02:18" at bounding box center [76, 36] width 78 height 5
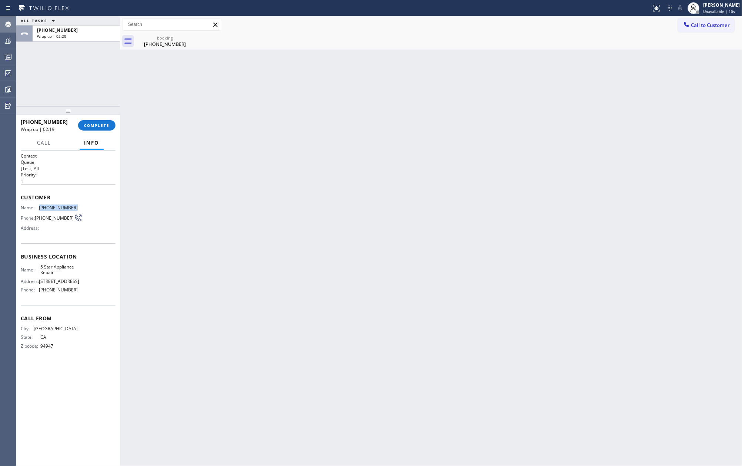
drag, startPoint x: 79, startPoint y: 206, endPoint x: 38, endPoint y: 209, distance: 40.8
click at [38, 209] on div "Name: [PHONE_NUMBER] Phone: [PHONE_NUMBER] Address:" at bounding box center [68, 219] width 95 height 29
copy div "[PHONE_NUMBER]"
click at [99, 126] on span "COMPLETE" at bounding box center [97, 125] width 26 height 5
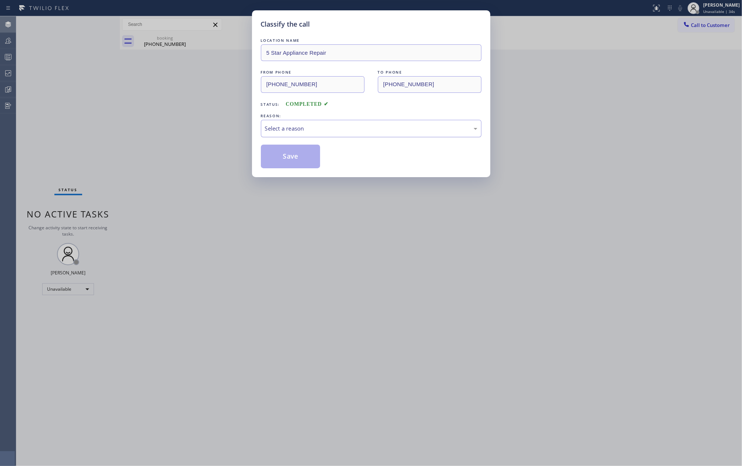
click at [307, 125] on div "Select a reason" at bounding box center [371, 128] width 212 height 9
click at [302, 155] on button "Save" at bounding box center [291, 157] width 60 height 24
drag, startPoint x: 302, startPoint y: 155, endPoint x: 223, endPoint y: 137, distance: 80.8
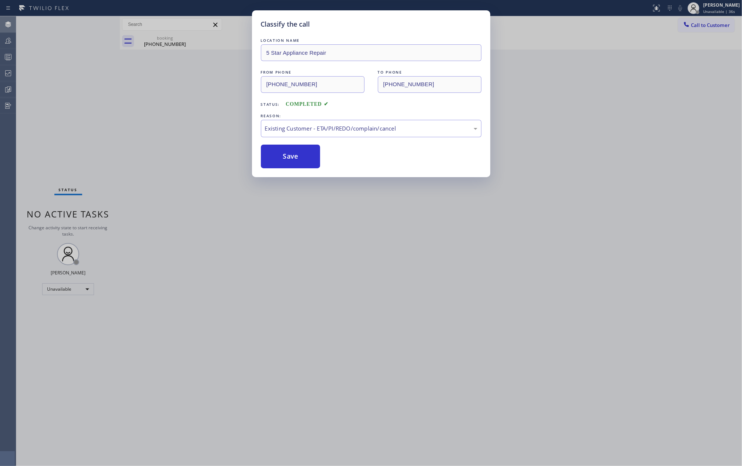
click at [297, 154] on button "Save" at bounding box center [291, 157] width 60 height 24
click at [153, 125] on div "Classify the call LOCATION NAME 5 Star Appliance Repair FROM PHONE [PHONE_NUMBE…" at bounding box center [371, 233] width 742 height 466
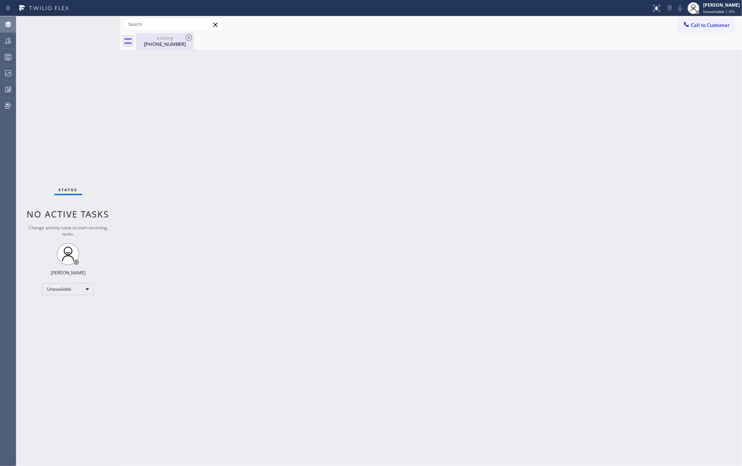
click at [167, 38] on div "booking" at bounding box center [165, 38] width 56 height 6
click at [5, 58] on icon at bounding box center [8, 57] width 9 height 9
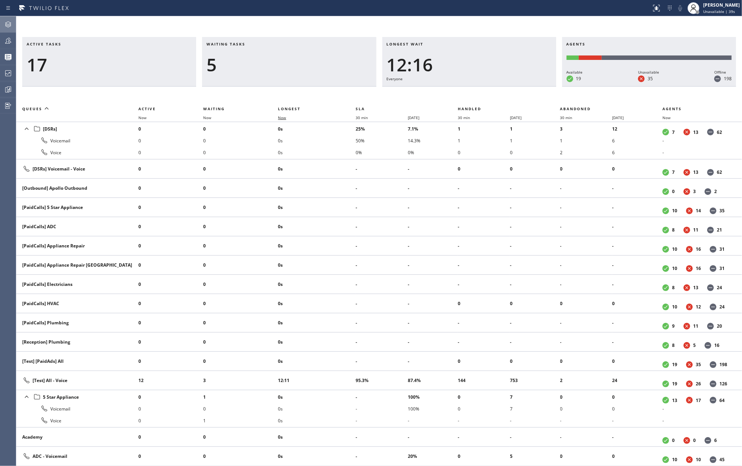
click at [281, 116] on span "Now" at bounding box center [282, 117] width 8 height 5
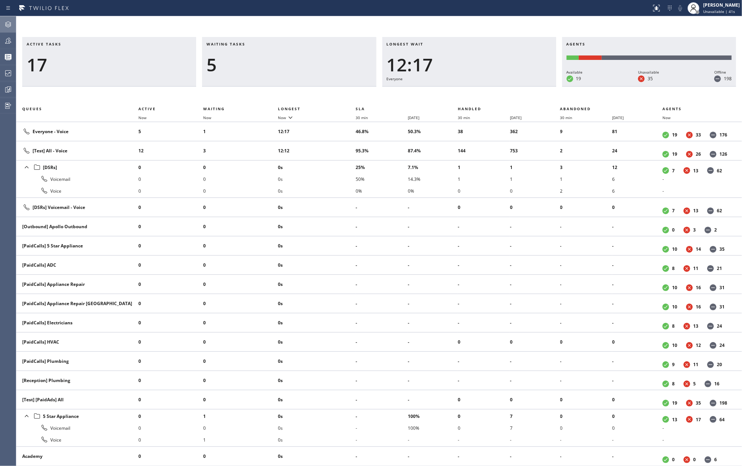
click at [11, 39] on icon at bounding box center [8, 40] width 9 height 9
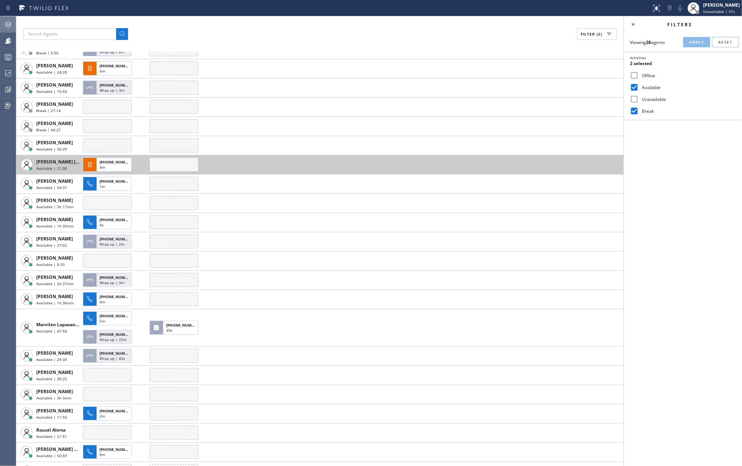
scroll to position [98, 0]
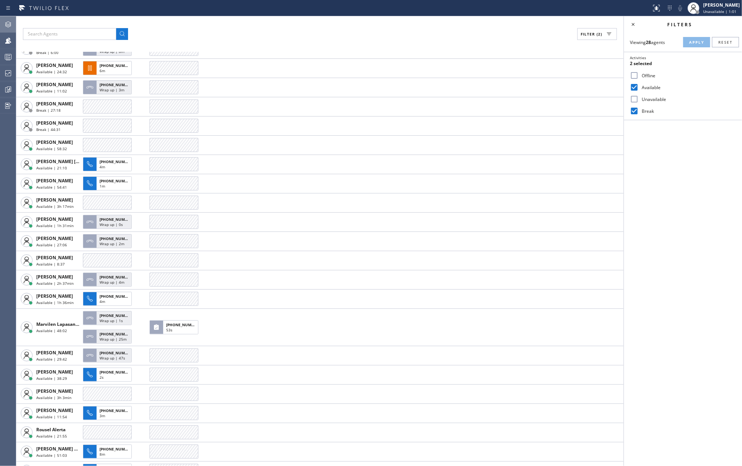
click at [9, 55] on icon at bounding box center [8, 57] width 9 height 9
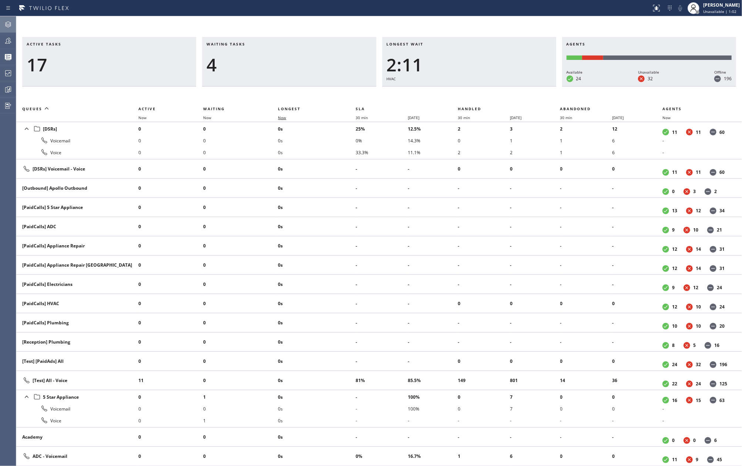
click at [289, 118] on span "Now" at bounding box center [286, 117] width 17 height 5
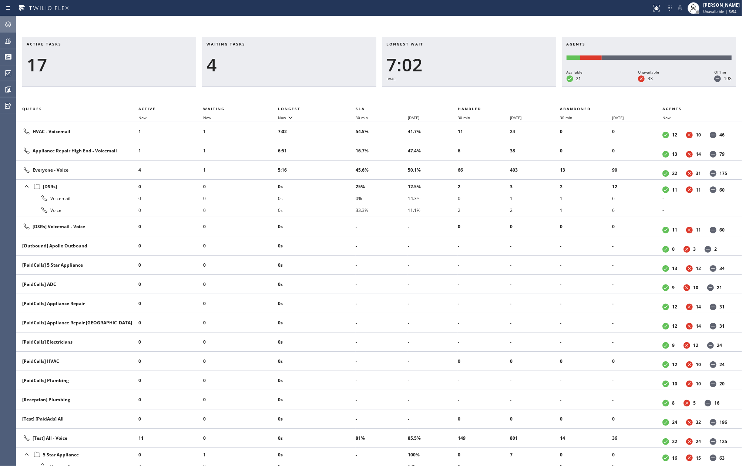
click at [204, 31] on div "Active tasks 17 Waiting tasks 4 Longest wait 7:02 HVAC Agents Available 21 Unav…" at bounding box center [378, 241] width 725 height 450
click at [144, 24] on div "Active tasks 17 Waiting tasks 4 Longest wait 7:48 HVAC Agents Available 21 Unav…" at bounding box center [378, 241] width 725 height 450
click at [6, 88] on icon at bounding box center [9, 90] width 6 height 6
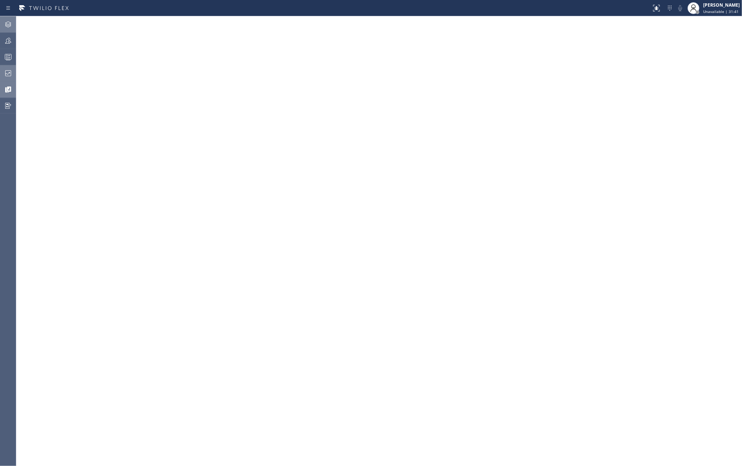
click at [7, 72] on icon at bounding box center [8, 73] width 9 height 9
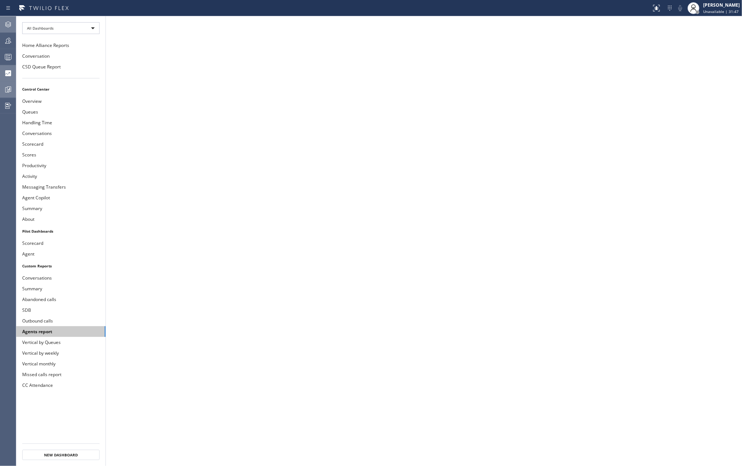
click at [73, 335] on button "Agents report" at bounding box center [60, 331] width 89 height 11
click at [64, 277] on button "Conversations" at bounding box center [60, 278] width 89 height 11
